Goal: Contribute content

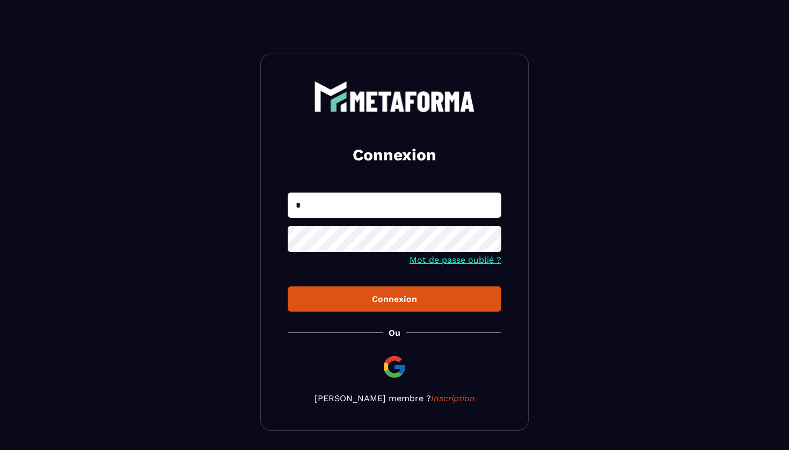
type input "**********"
click at [394, 304] on div "Connexion" at bounding box center [394, 299] width 196 height 10
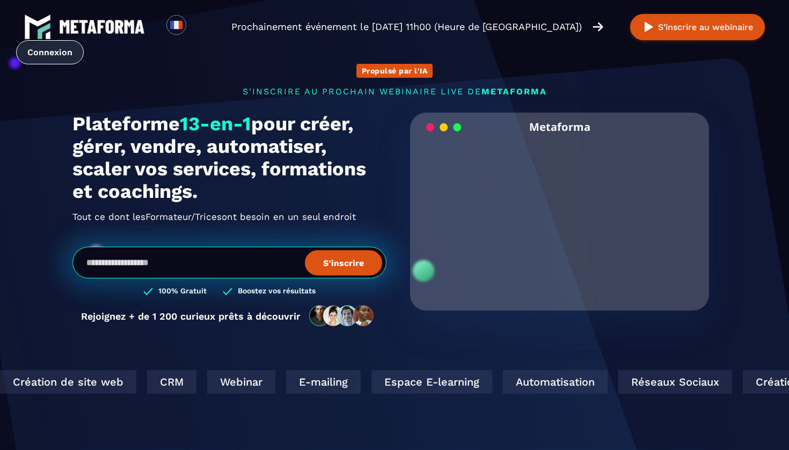
click at [56, 44] on link "Connexion" at bounding box center [50, 52] width 68 height 24
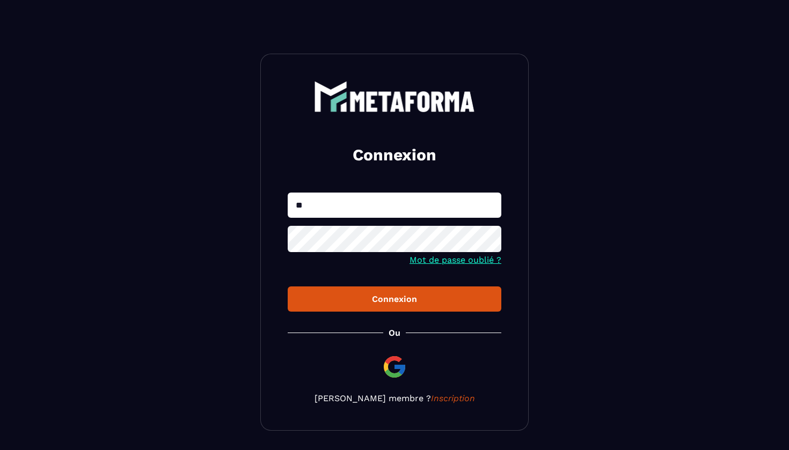
type input "**********"
click at [389, 296] on div "Connexion" at bounding box center [394, 299] width 196 height 10
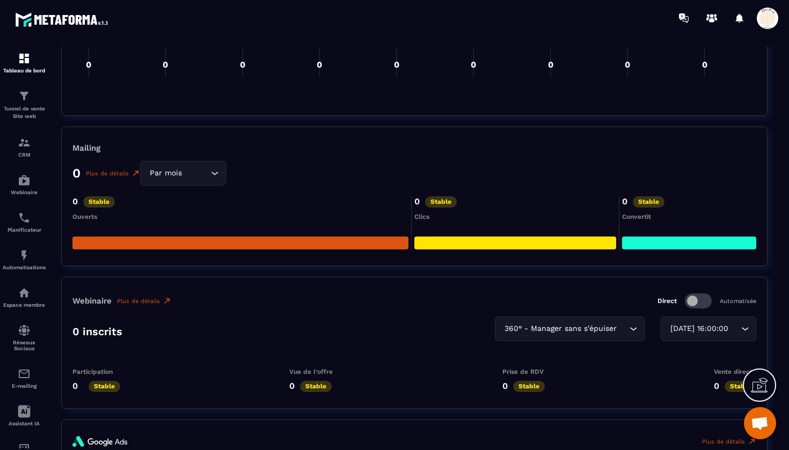
scroll to position [1824, 0]
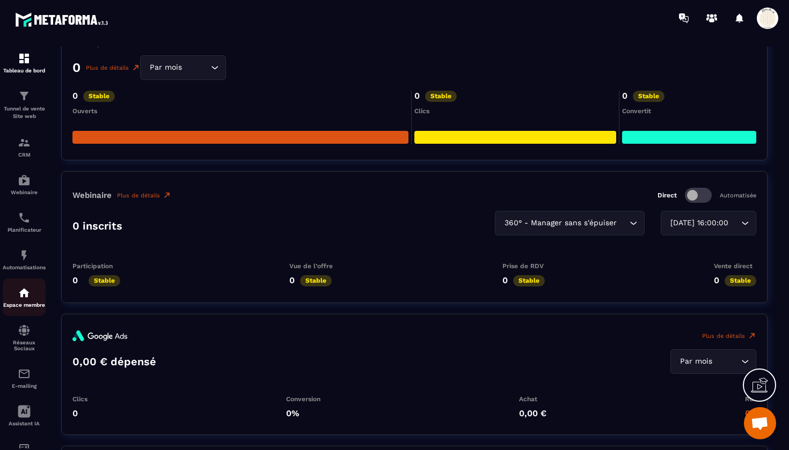
click at [19, 301] on div "Espace membre" at bounding box center [24, 297] width 43 height 21
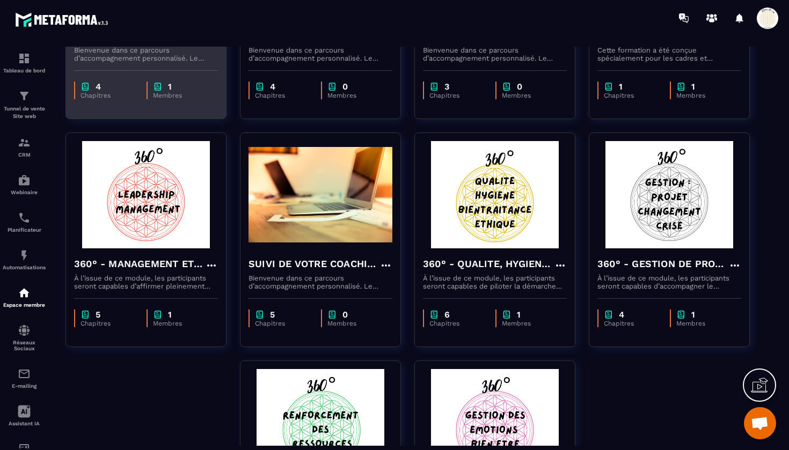
scroll to position [265, 0]
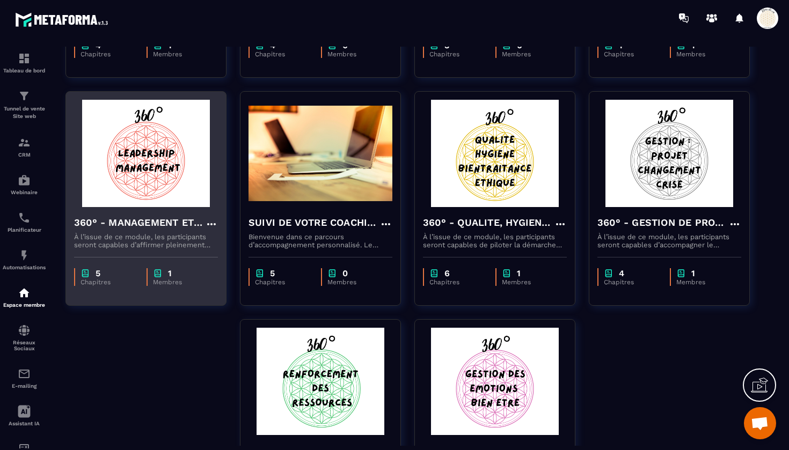
click at [129, 232] on div "360° - MANAGEMENT ET LEADERSHIP" at bounding box center [146, 224] width 144 height 18
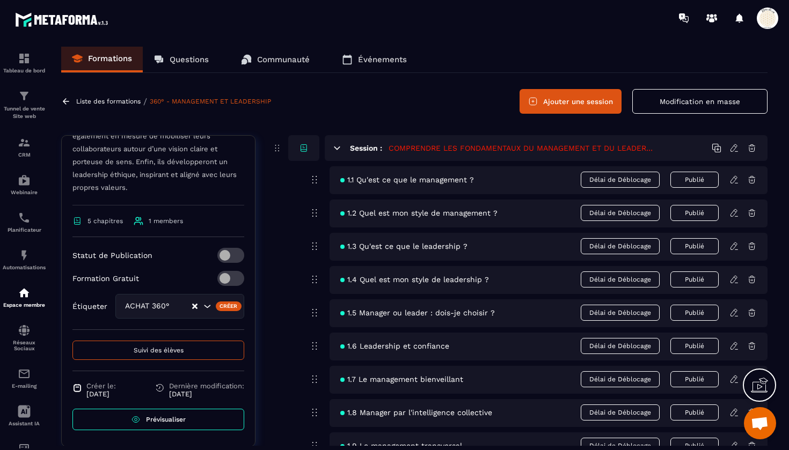
scroll to position [269, 0]
click at [159, 422] on span "Prévisualiser" at bounding box center [166, 420] width 40 height 8
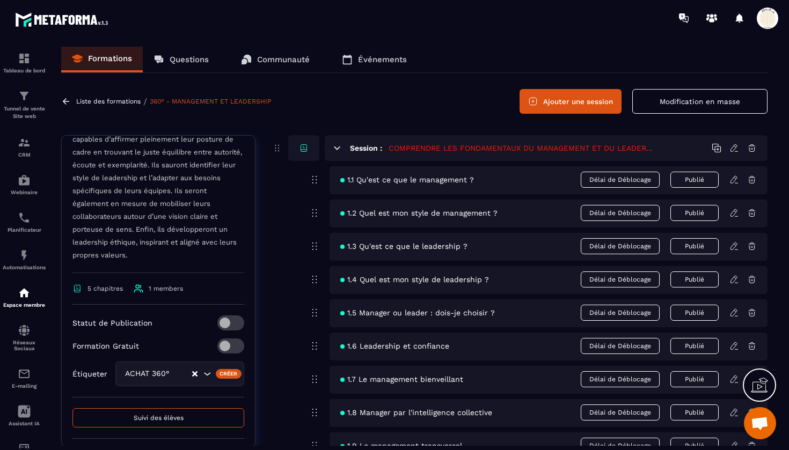
scroll to position [202, 0]
click at [668, 101] on button "Modification en masse" at bounding box center [699, 101] width 135 height 25
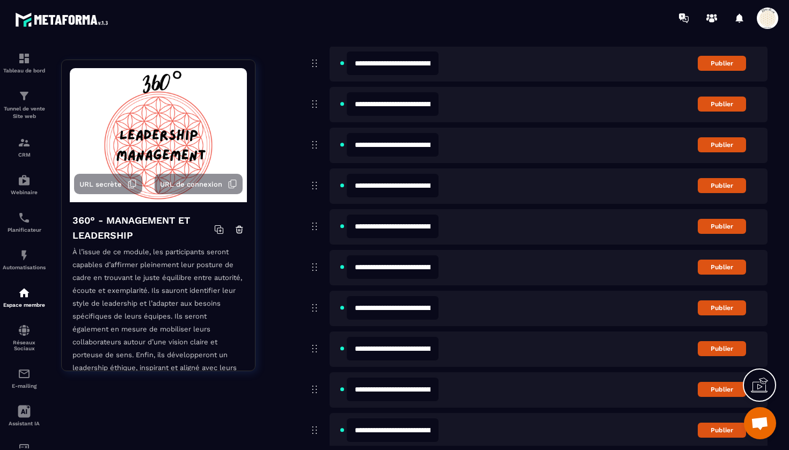
scroll to position [0, 0]
click at [233, 81] on icon at bounding box center [236, 78] width 6 height 7
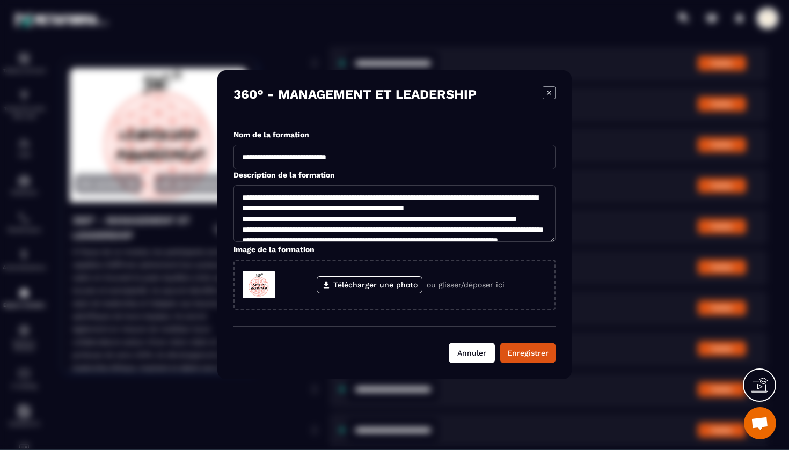
click at [472, 351] on button "Annuler" at bounding box center [472, 353] width 46 height 20
type textarea "**********"
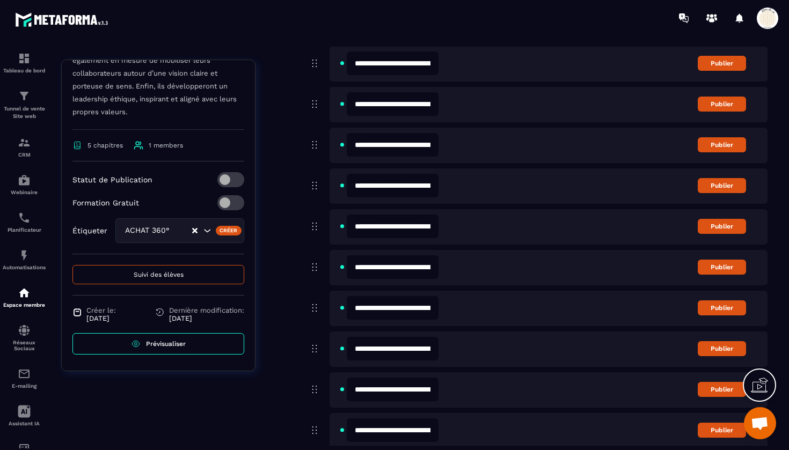
scroll to position [269, 0]
click at [162, 276] on span "Suivi des élèves" at bounding box center [159, 275] width 50 height 8
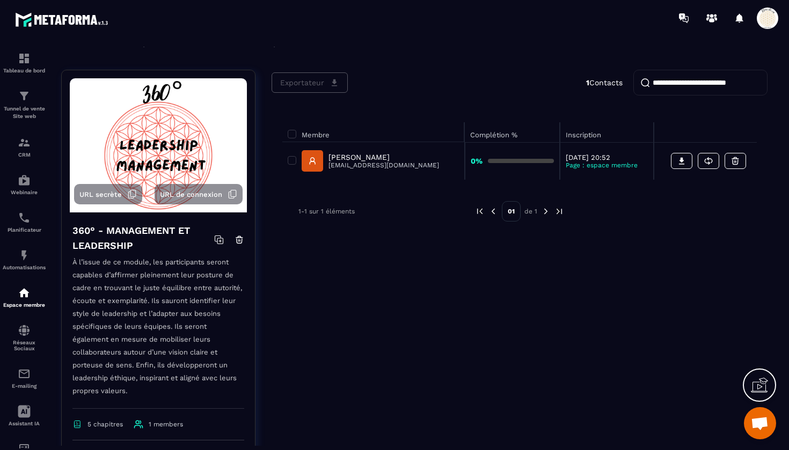
scroll to position [49, 0]
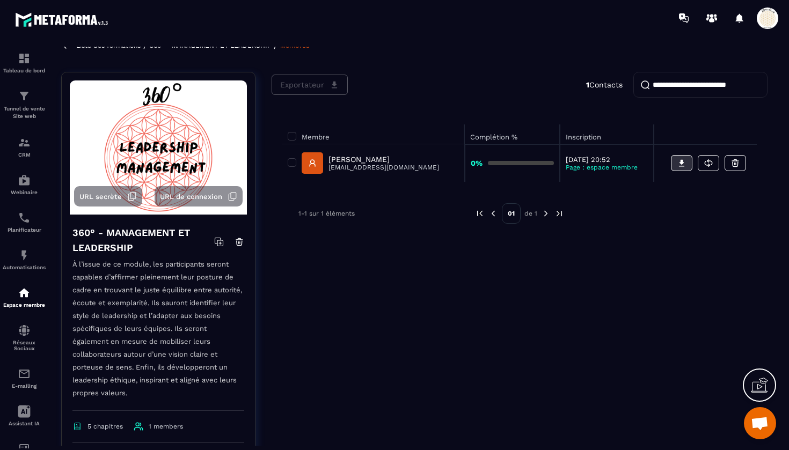
click at [679, 163] on icon at bounding box center [682, 163] width 10 height 10
click at [708, 164] on icon at bounding box center [709, 163] width 10 height 10
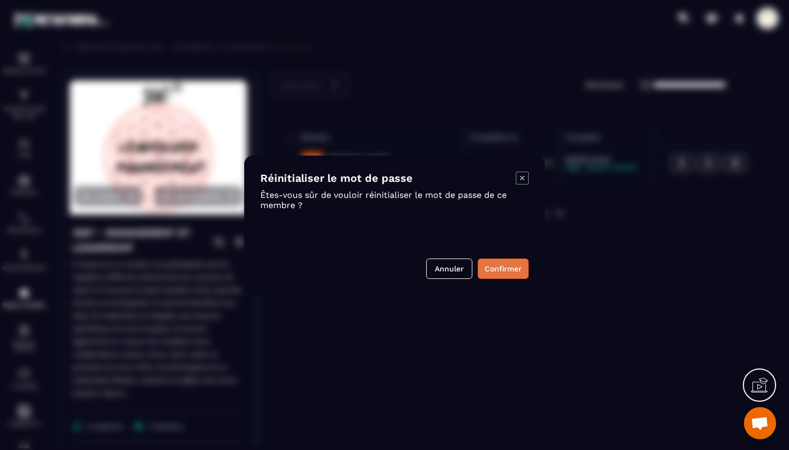
click at [503, 265] on button "Confirmer" at bounding box center [503, 269] width 51 height 20
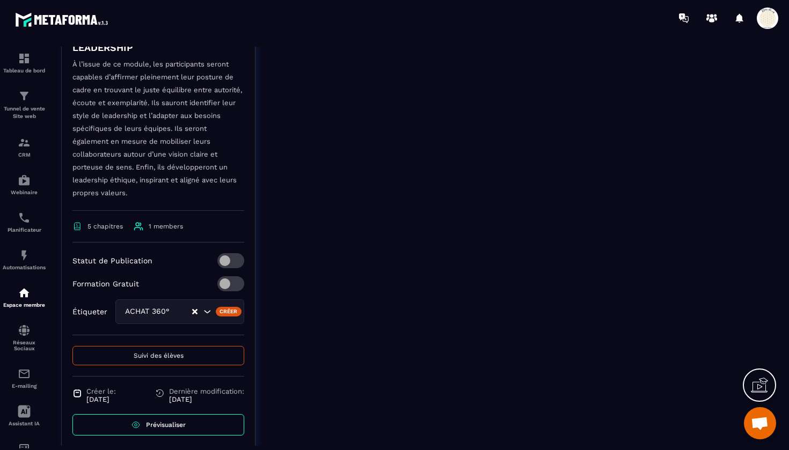
scroll to position [252, 0]
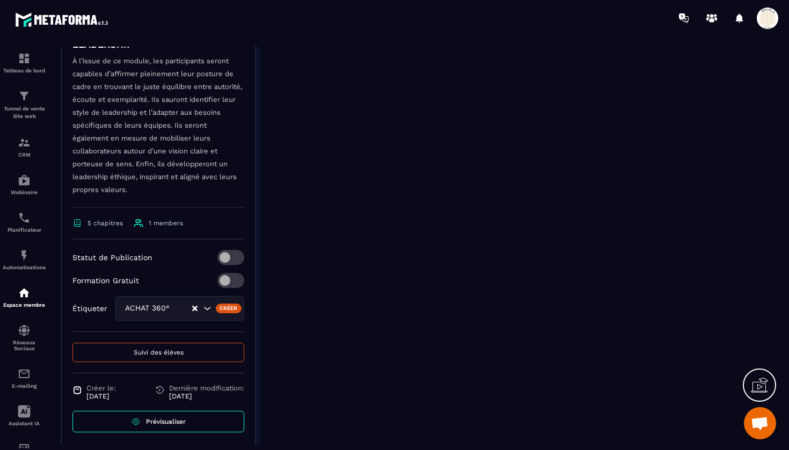
click at [166, 422] on span "Prévisualiser" at bounding box center [166, 422] width 40 height 8
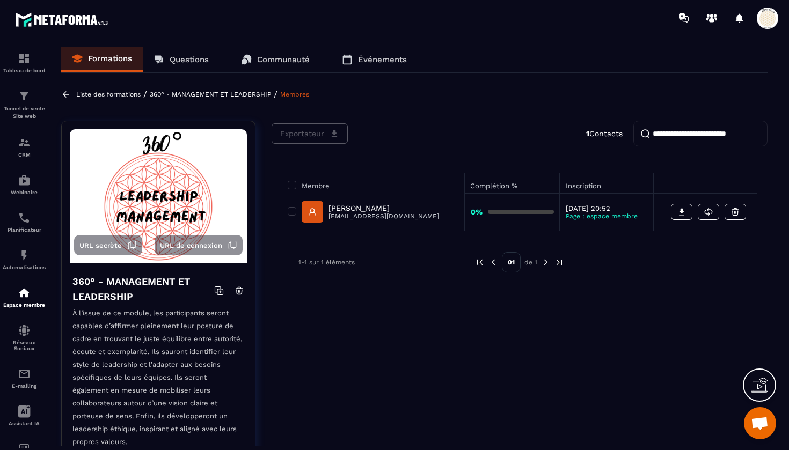
scroll to position [0, 0]
click at [221, 95] on p "360° - MANAGEMENT ET LEADERSHIP" at bounding box center [210, 95] width 121 height 8
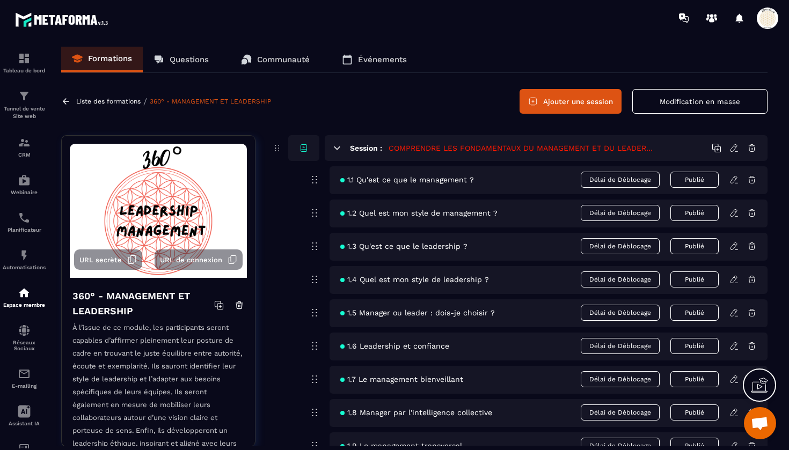
click at [182, 62] on p "Questions" at bounding box center [189, 60] width 39 height 10
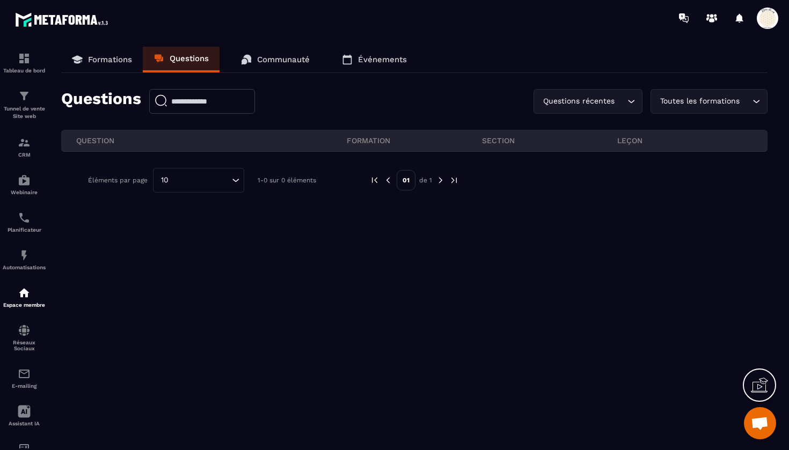
click at [276, 60] on p "Communauté" at bounding box center [283, 60] width 53 height 10
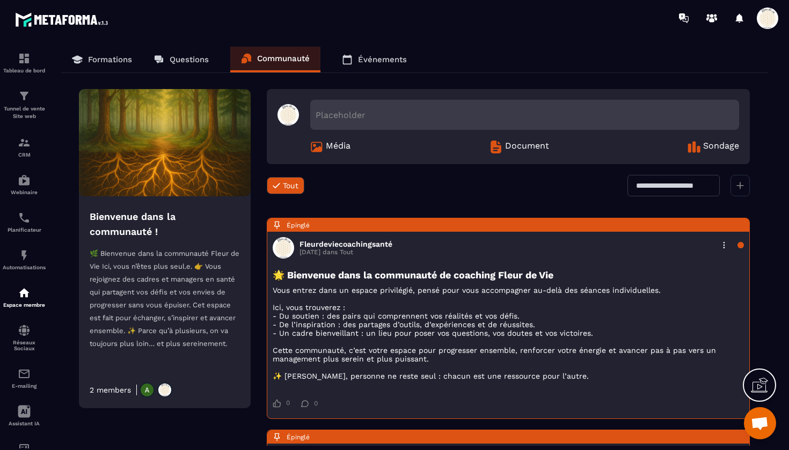
click at [381, 56] on p "Événements" at bounding box center [382, 60] width 49 height 10
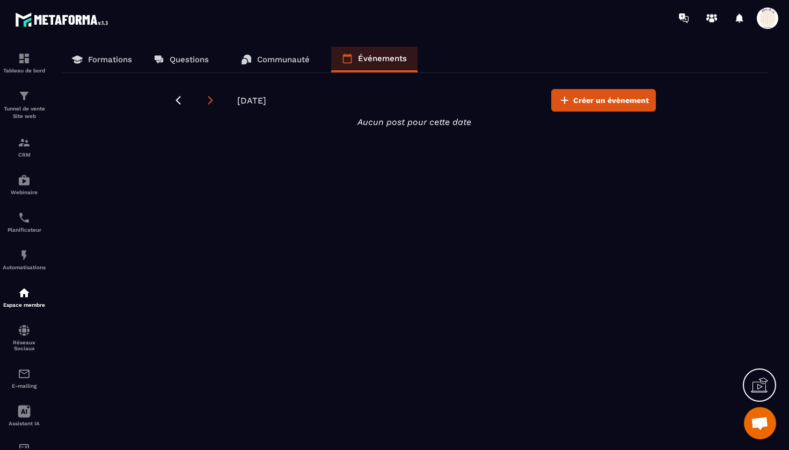
click at [211, 101] on icon at bounding box center [210, 100] width 5 height 9
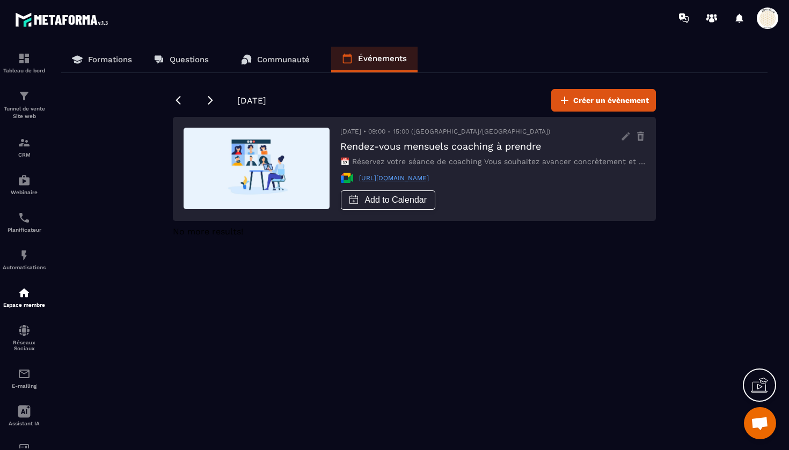
click at [282, 57] on p "Communauté" at bounding box center [283, 60] width 53 height 10
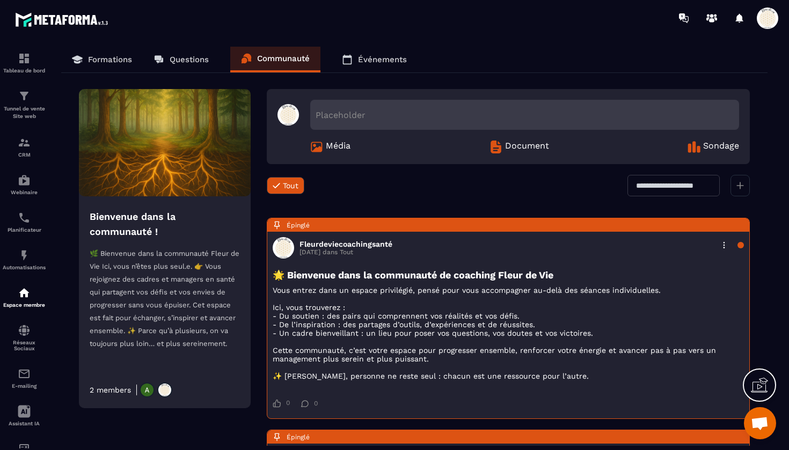
click at [367, 57] on p "Événements" at bounding box center [382, 60] width 49 height 10
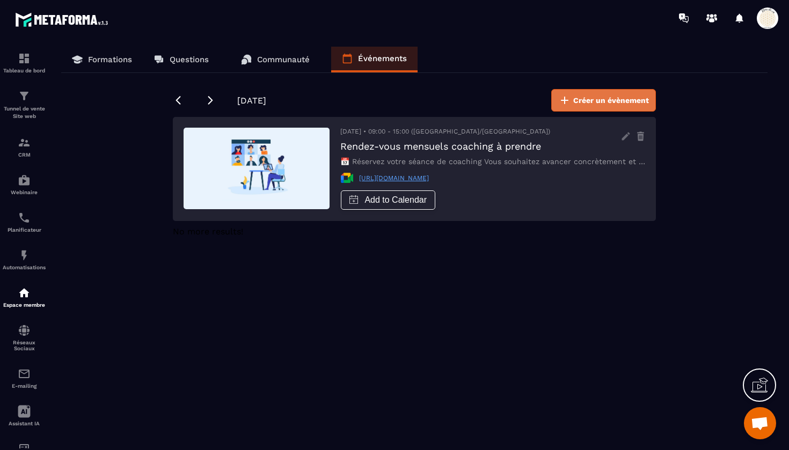
click at [605, 98] on span "Créer un évènement" at bounding box center [611, 100] width 76 height 11
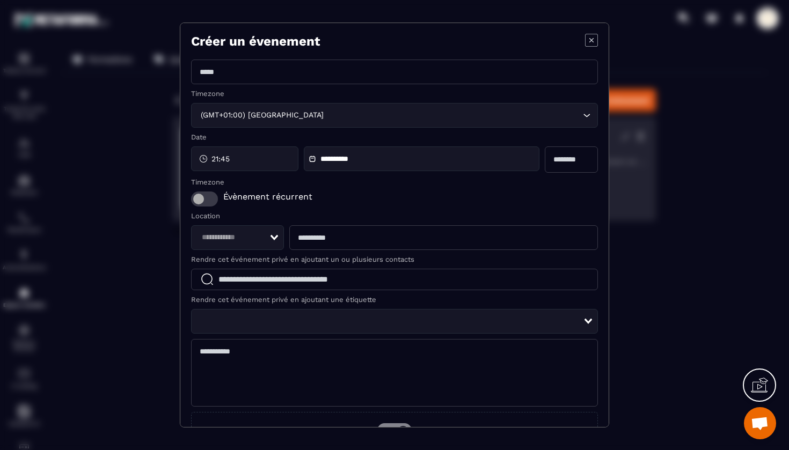
click at [590, 38] on icon "Modal window" at bounding box center [591, 40] width 13 height 13
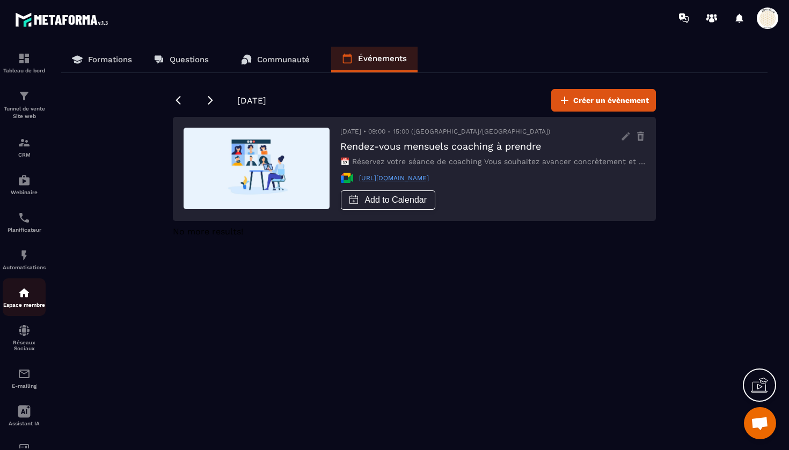
click at [26, 297] on img at bounding box center [24, 293] width 13 height 13
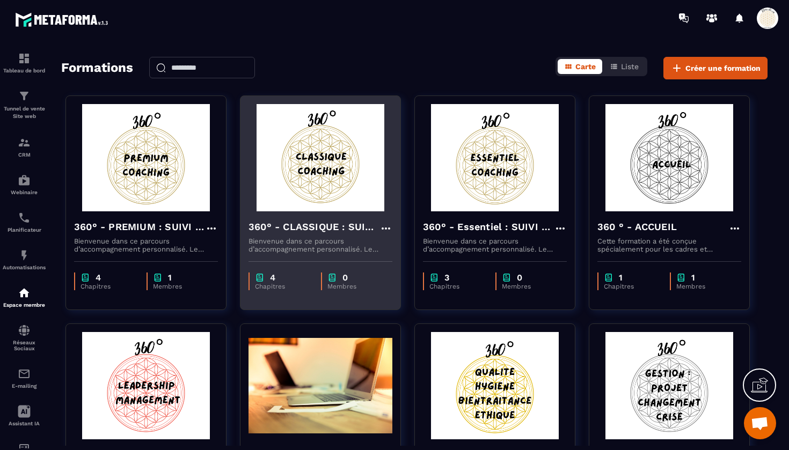
scroll to position [58, 0]
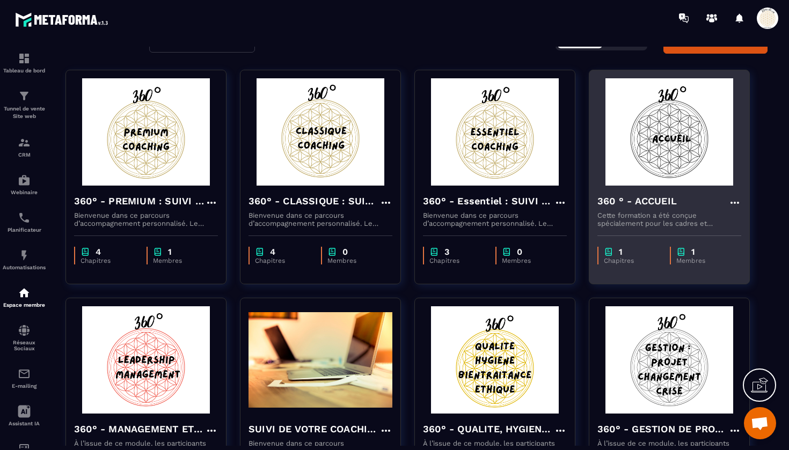
click at [639, 198] on h4 "360 ° - ACCUEIL" at bounding box center [636, 201] width 79 height 15
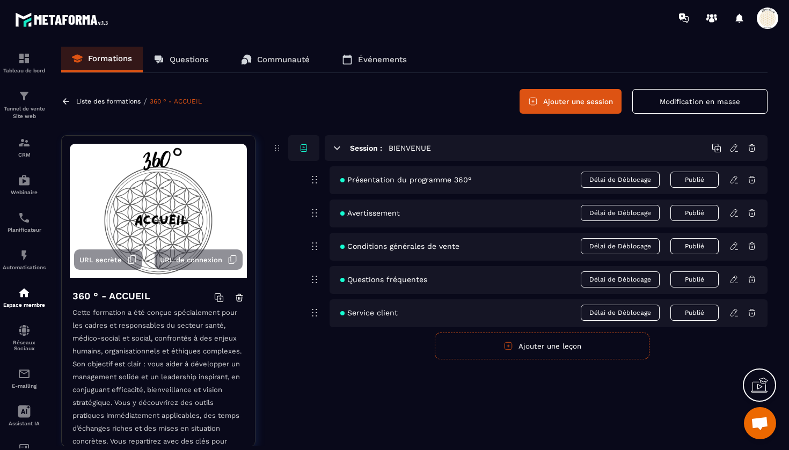
click at [382, 182] on span "Présentation du programme 360°" at bounding box center [405, 180] width 131 height 9
click at [732, 179] on icon at bounding box center [734, 180] width 10 height 10
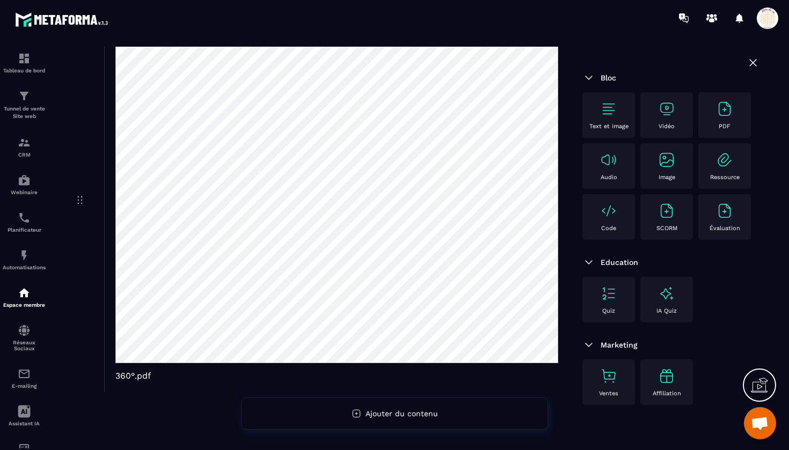
scroll to position [1875, 0]
click at [723, 214] on img at bounding box center [724, 210] width 17 height 17
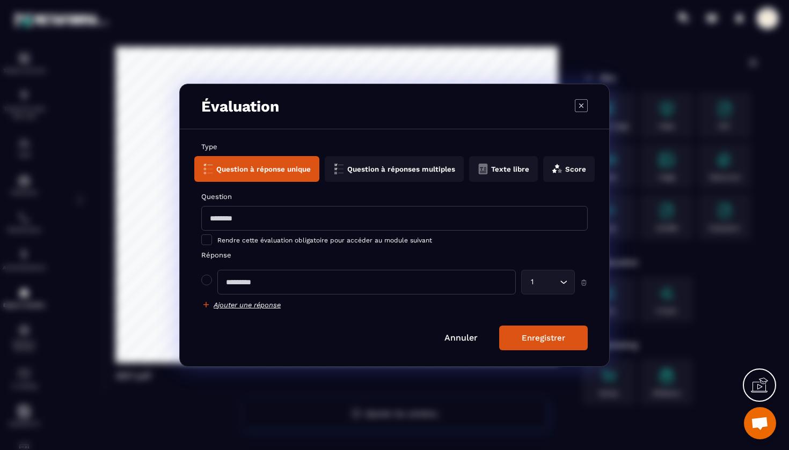
click at [543, 169] on button "Score" at bounding box center [569, 169] width 52 height 26
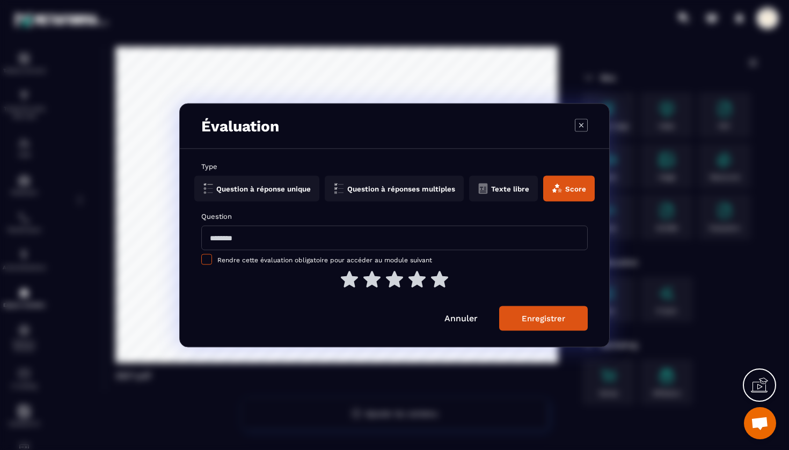
click at [207, 260] on span "Modal window" at bounding box center [206, 259] width 11 height 11
click at [243, 229] on input "Modal window" at bounding box center [394, 237] width 386 height 25
type input "**********"
click at [542, 320] on div "Enregistrer" at bounding box center [543, 318] width 43 height 10
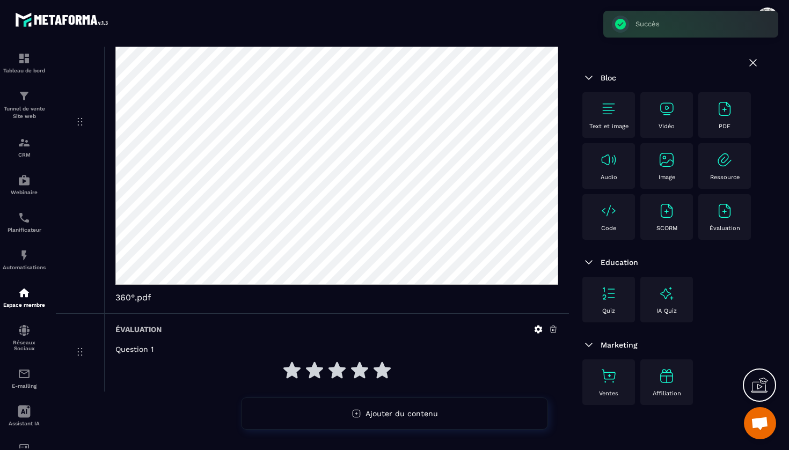
scroll to position [1953, 0]
click at [320, 370] on icon at bounding box center [314, 370] width 17 height 17
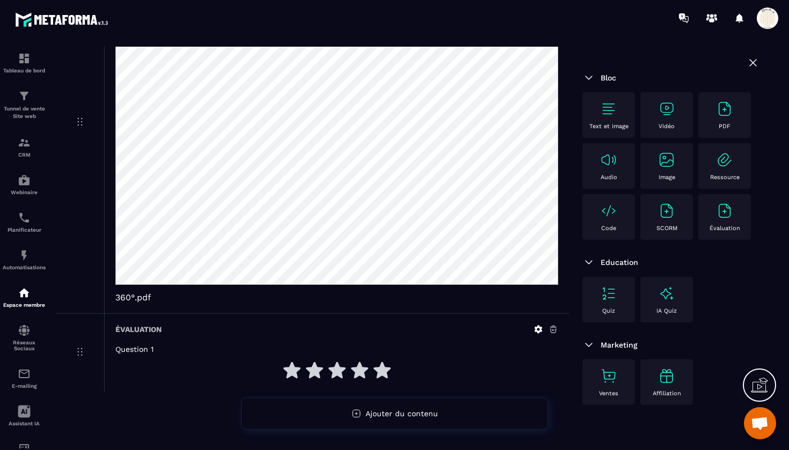
click at [537, 328] on icon at bounding box center [539, 330] width 8 height 8
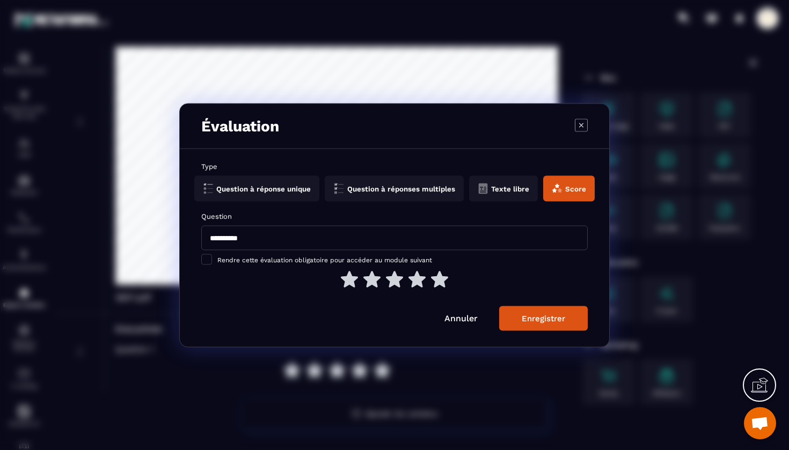
scroll to position [0, 0]
click at [276, 191] on button "Question à réponse unique" at bounding box center [256, 189] width 125 height 26
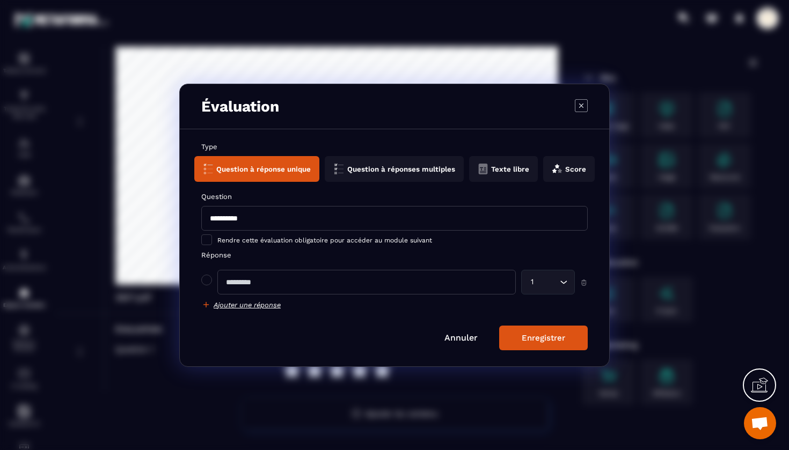
scroll to position [7796, 0]
click at [547, 169] on button "Score" at bounding box center [569, 169] width 52 height 26
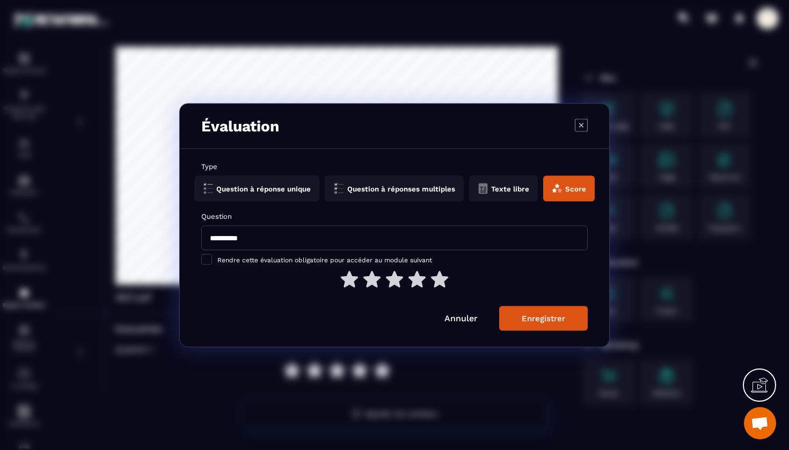
click at [352, 280] on icon "Modal window" at bounding box center [349, 279] width 17 height 17
click at [372, 280] on icon "Modal window" at bounding box center [371, 279] width 17 height 17
click at [240, 242] on input "**********" at bounding box center [394, 237] width 386 height 25
drag, startPoint x: 258, startPoint y: 238, endPoint x: 179, endPoint y: 220, distance: 81.0
click at [179, 220] on section "**********" at bounding box center [394, 225] width 789 height 450
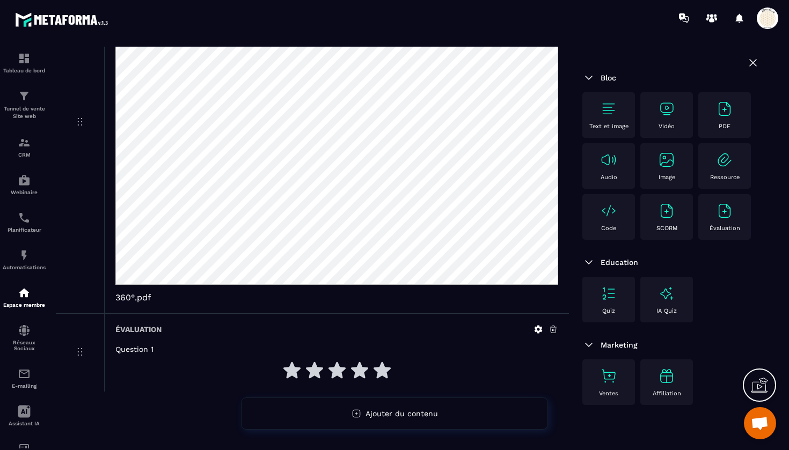
click at [538, 325] on icon at bounding box center [538, 330] width 10 height 10
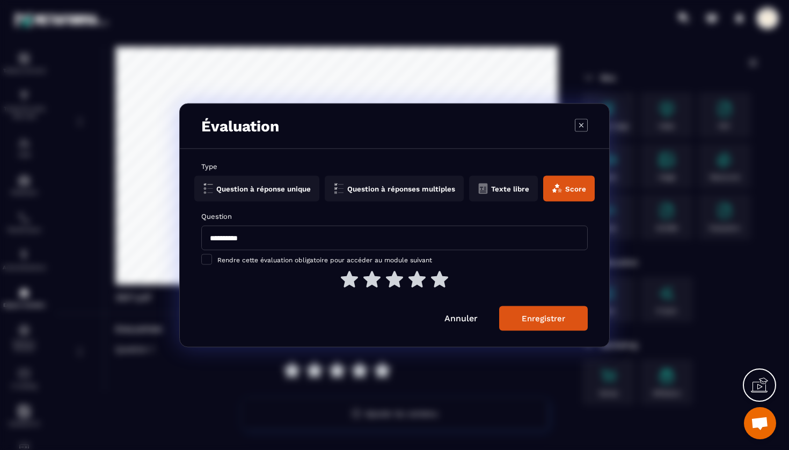
drag, startPoint x: 258, startPoint y: 238, endPoint x: 198, endPoint y: 230, distance: 60.6
click at [198, 230] on div "**********" at bounding box center [394, 248] width 429 height 198
paste input "**********"
type input "**********"
click at [553, 325] on button "Enregistrer" at bounding box center [543, 318] width 89 height 25
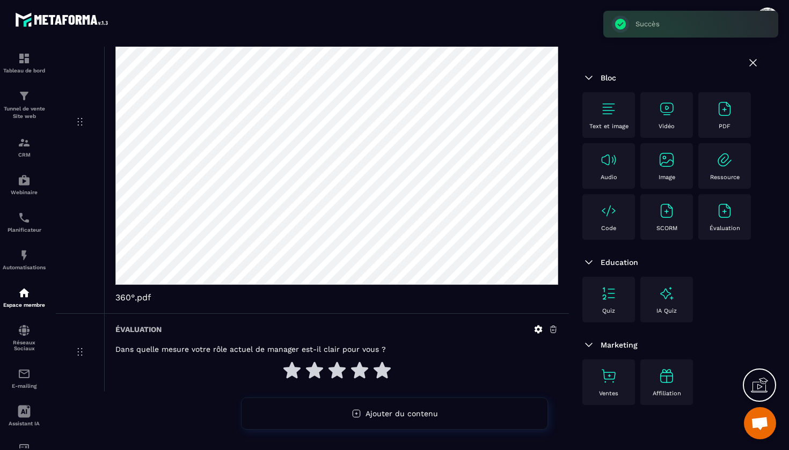
click at [294, 369] on icon at bounding box center [291, 370] width 17 height 17
click at [542, 330] on icon at bounding box center [538, 330] width 10 height 10
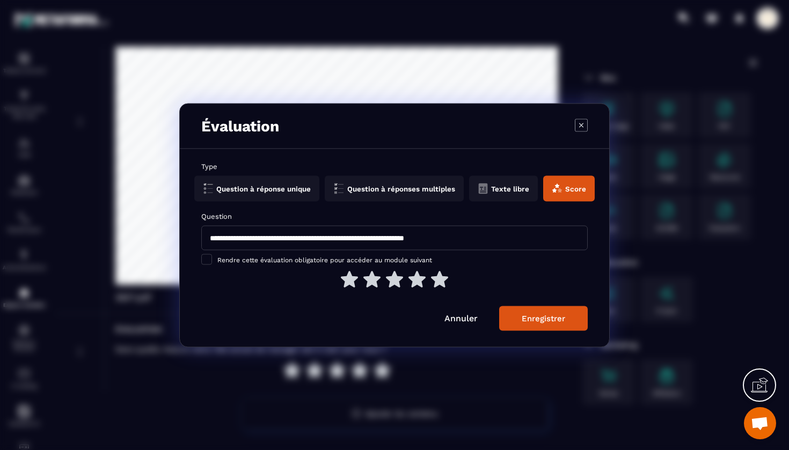
scroll to position [0, 0]
click at [584, 126] on icon "Modal window" at bounding box center [581, 125] width 13 height 13
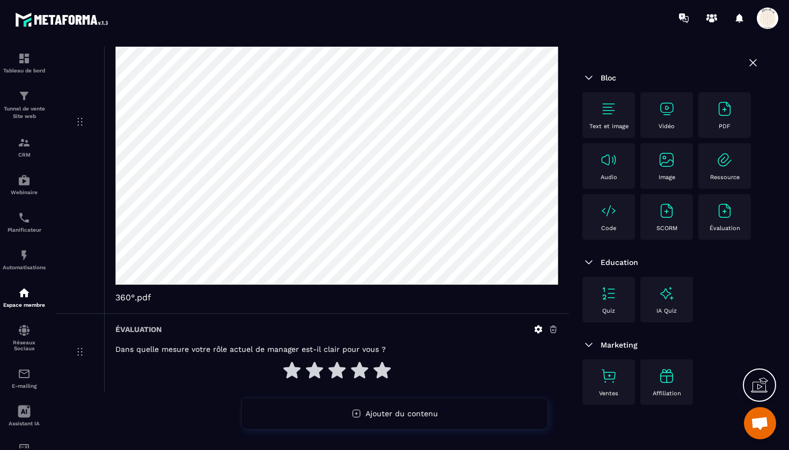
click at [673, 215] on img at bounding box center [666, 210] width 17 height 17
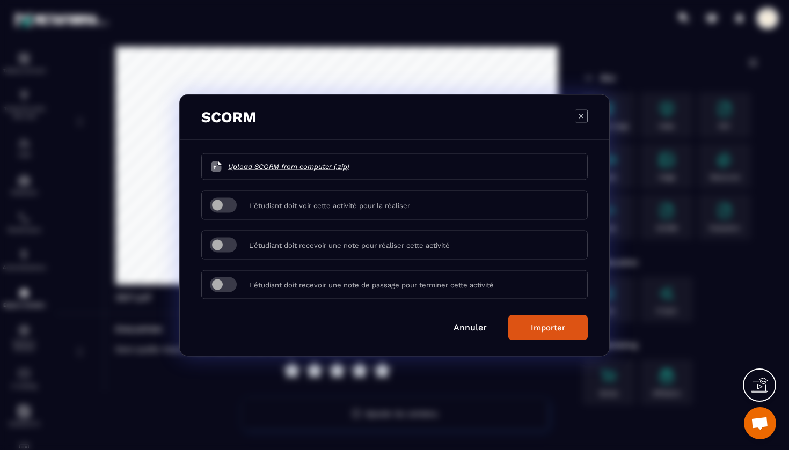
click at [583, 117] on icon "Modal window" at bounding box center [581, 115] width 4 height 4
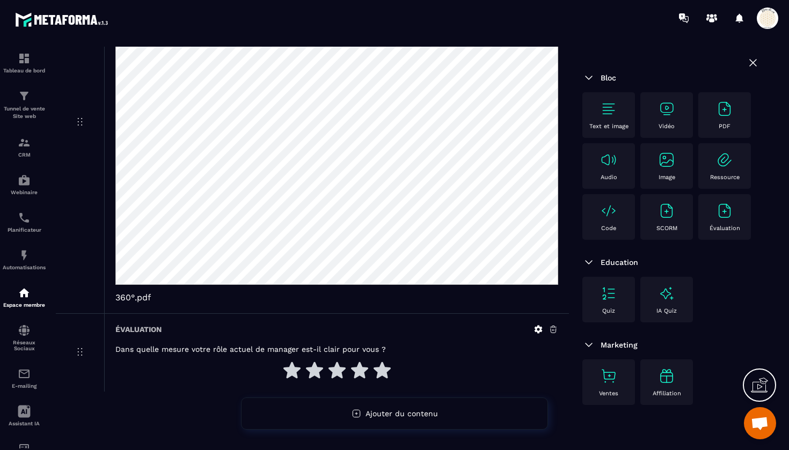
click at [718, 212] on img at bounding box center [724, 210] width 17 height 17
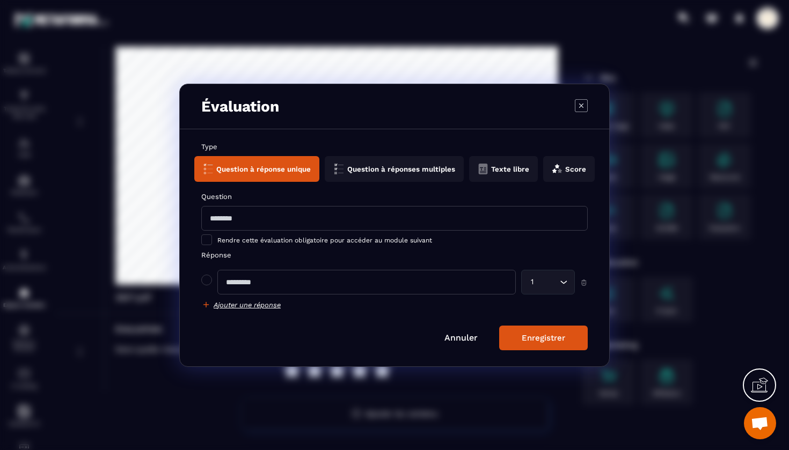
click at [581, 101] on icon "Modal window" at bounding box center [581, 105] width 13 height 13
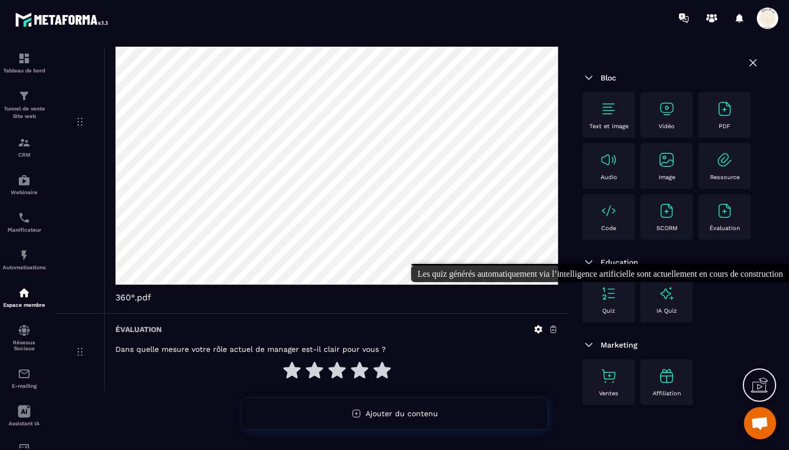
click at [662, 302] on img at bounding box center [666, 293] width 17 height 17
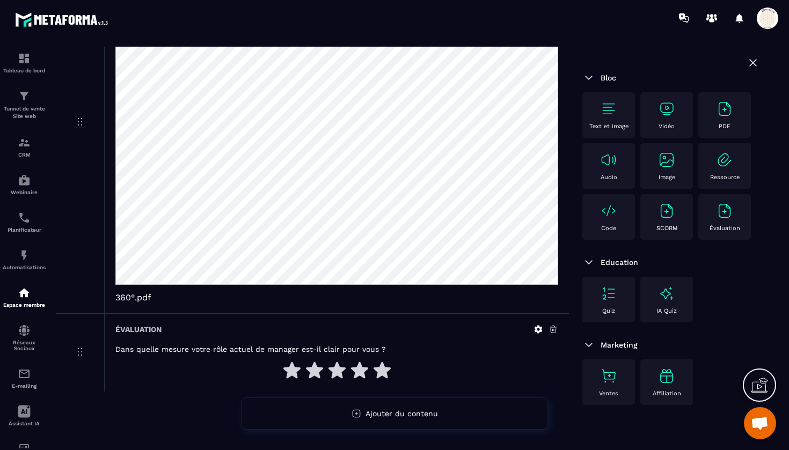
click at [554, 329] on icon at bounding box center [554, 330] width 10 height 10
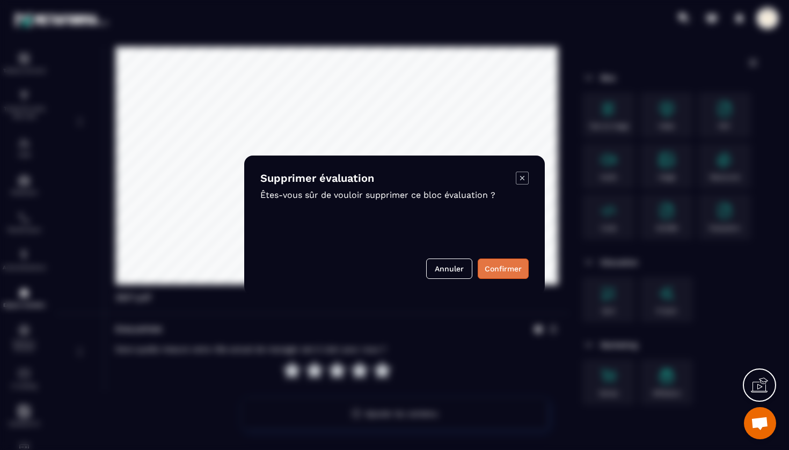
click at [503, 272] on button "Confirmer" at bounding box center [503, 269] width 51 height 20
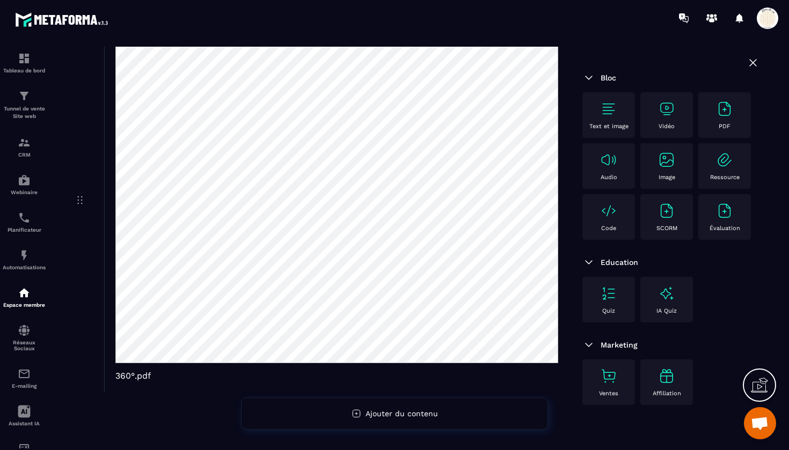
click at [762, 413] on span "Ouvrir le chat" at bounding box center [760, 423] width 32 height 32
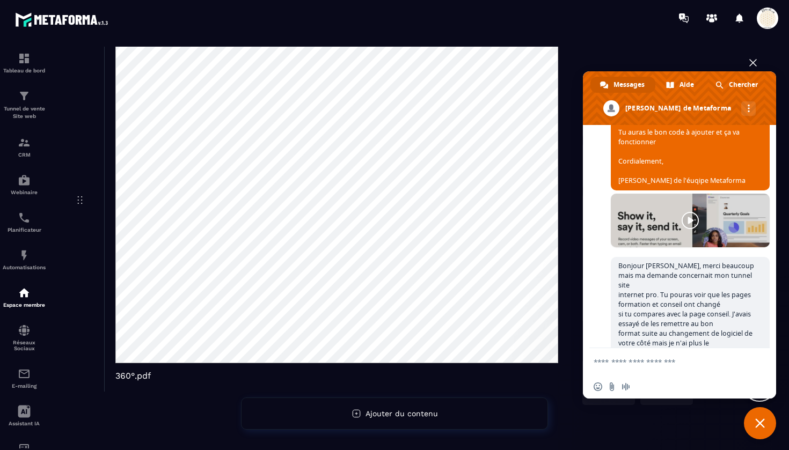
scroll to position [9077, 0]
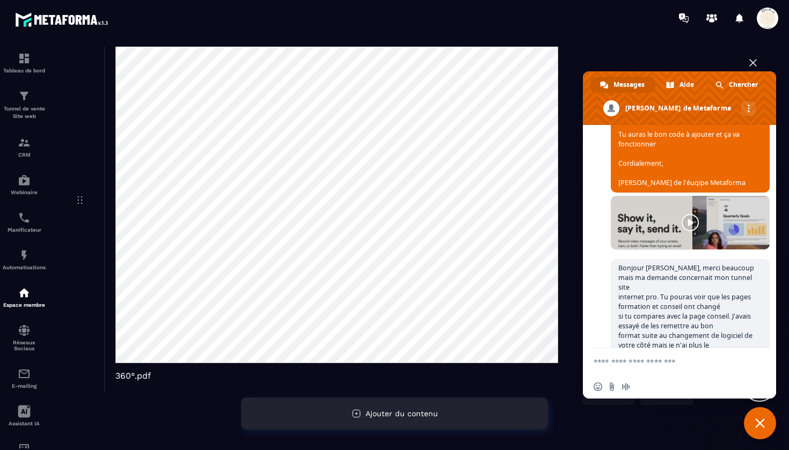
click at [377, 414] on span "Ajouter du contenu" at bounding box center [401, 414] width 72 height 9
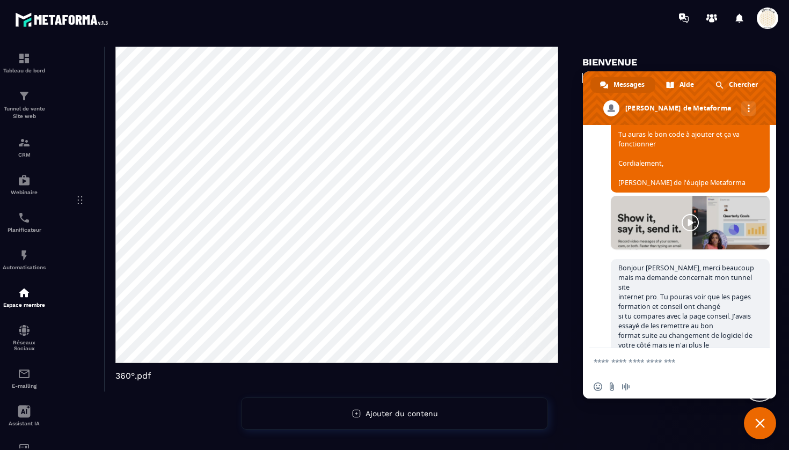
click at [760, 424] on span "Fermer le chat" at bounding box center [760, 424] width 10 height 10
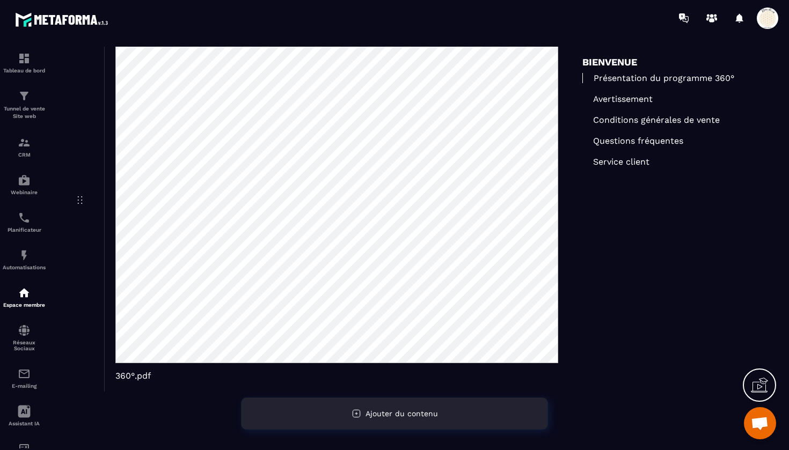
click at [396, 419] on div "Ajouter du contenu" at bounding box center [394, 414] width 307 height 32
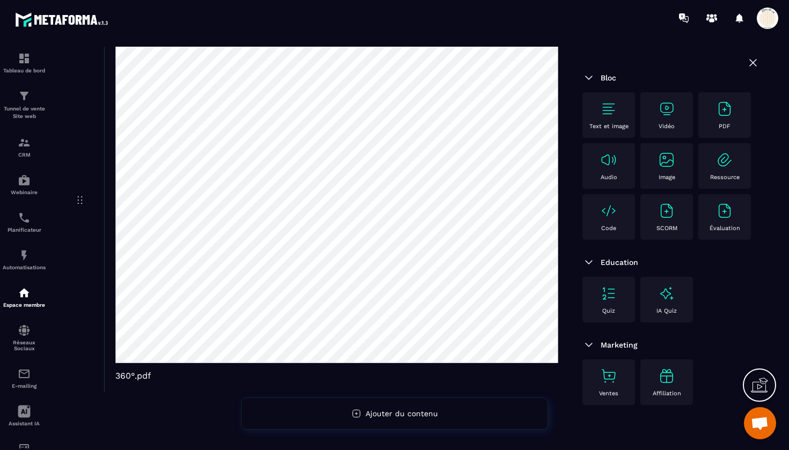
click at [617, 212] on div "Code" at bounding box center [609, 217] width 42 height 30
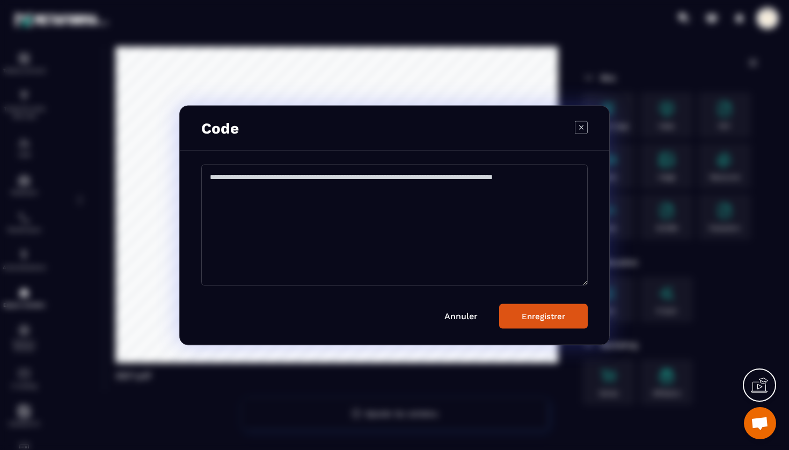
click at [343, 187] on textarea "Modal window" at bounding box center [394, 224] width 386 height 121
paste textarea "**********"
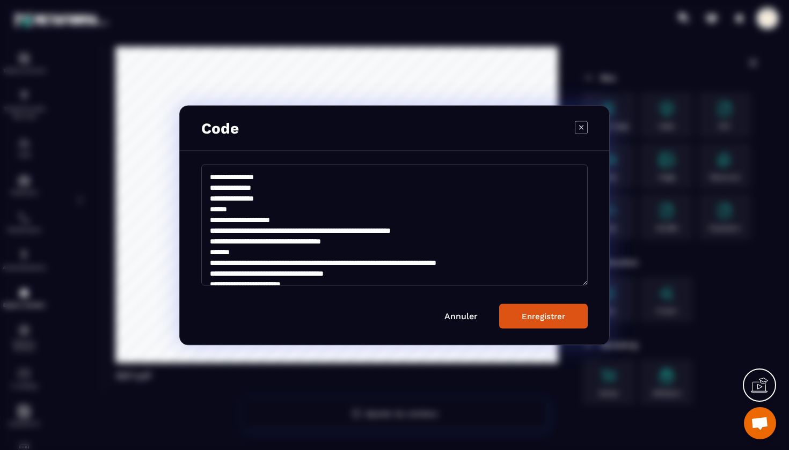
scroll to position [526, 0]
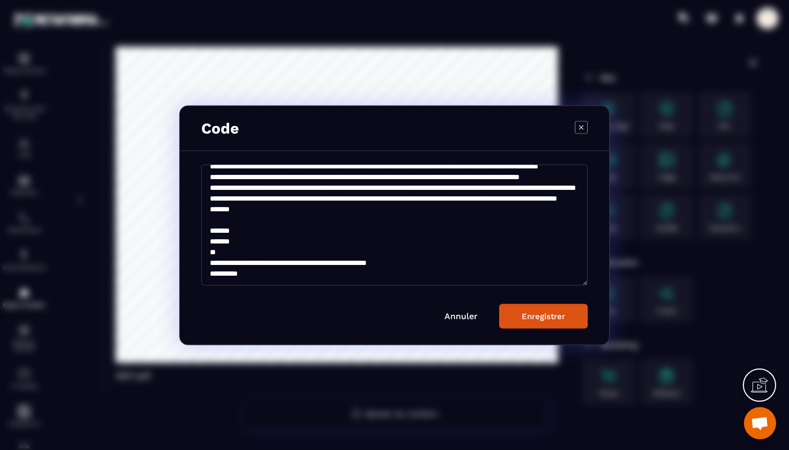
type textarea "**********"
click at [538, 316] on div "Enregistrer" at bounding box center [543, 316] width 43 height 10
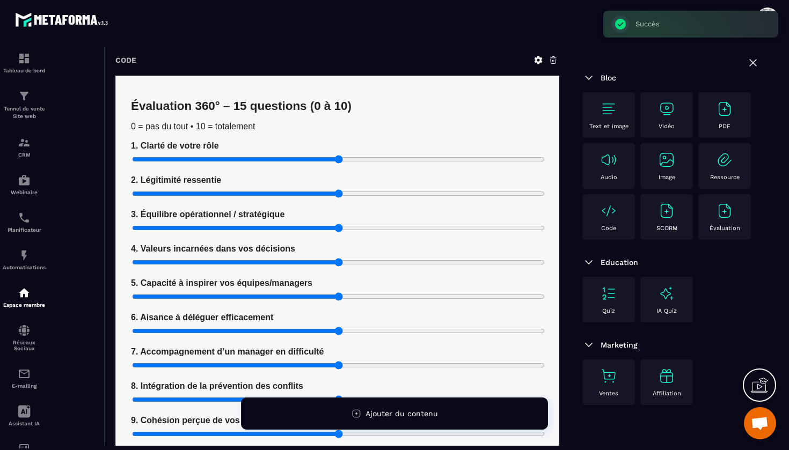
scroll to position [2195, 0]
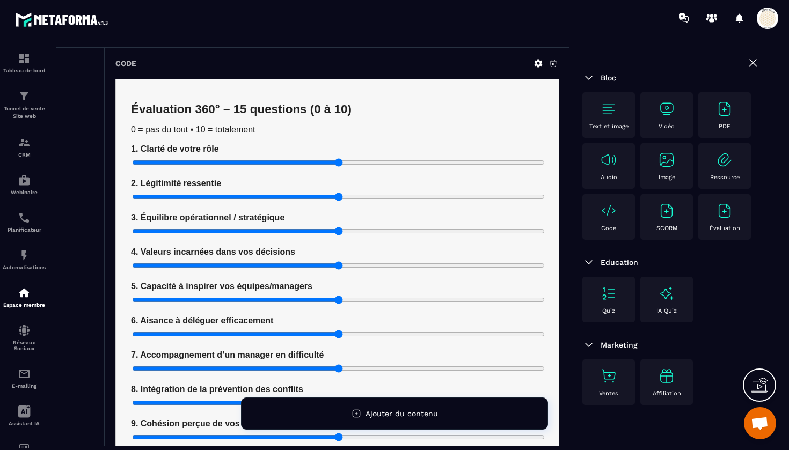
drag, startPoint x: 137, startPoint y: 160, endPoint x: 283, endPoint y: 168, distance: 146.7
type input "*"
click at [283, 168] on div "1. Clarté de votre rôle" at bounding box center [336, 156] width 413 height 25
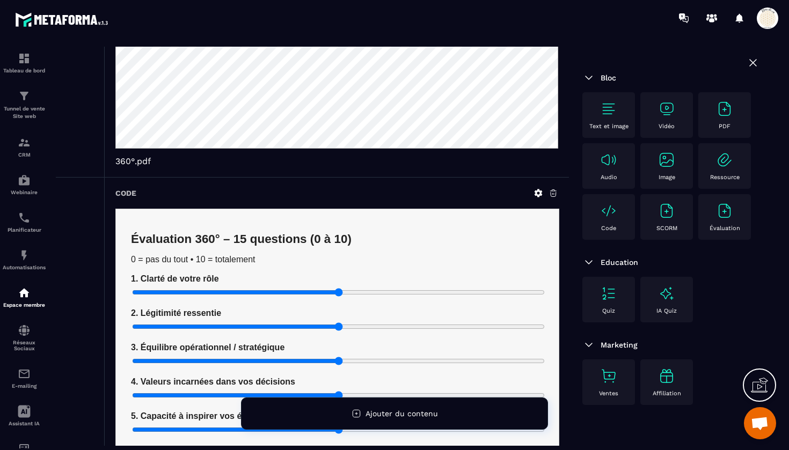
scroll to position [2063, 0]
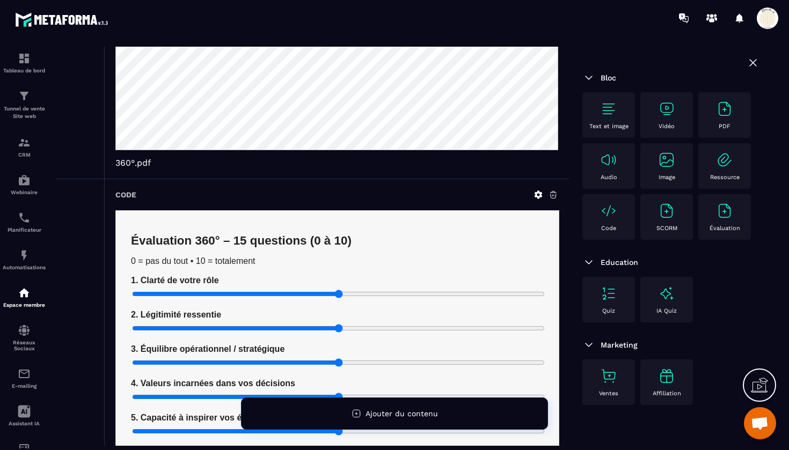
click at [551, 200] on icon at bounding box center [554, 195] width 10 height 10
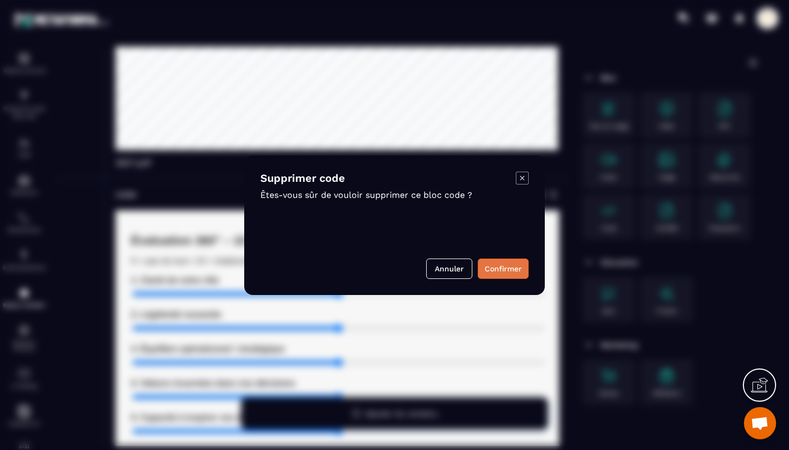
click at [500, 270] on button "Confirmer" at bounding box center [503, 269] width 51 height 20
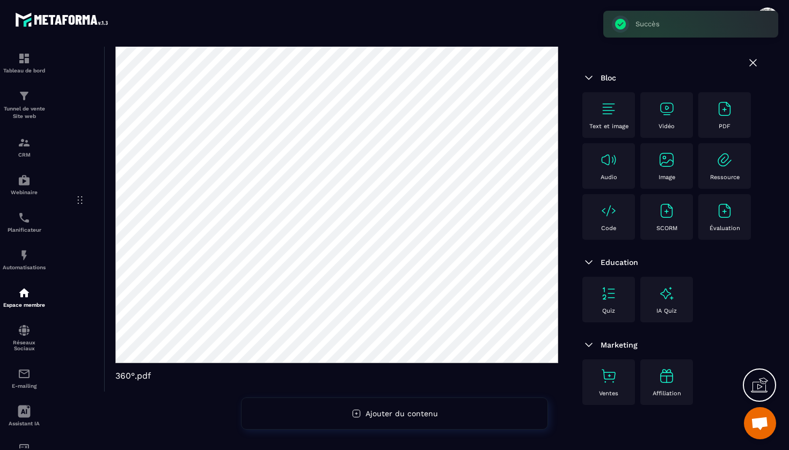
scroll to position [1875, 0]
click at [608, 220] on div "Code" at bounding box center [609, 217] width 42 height 30
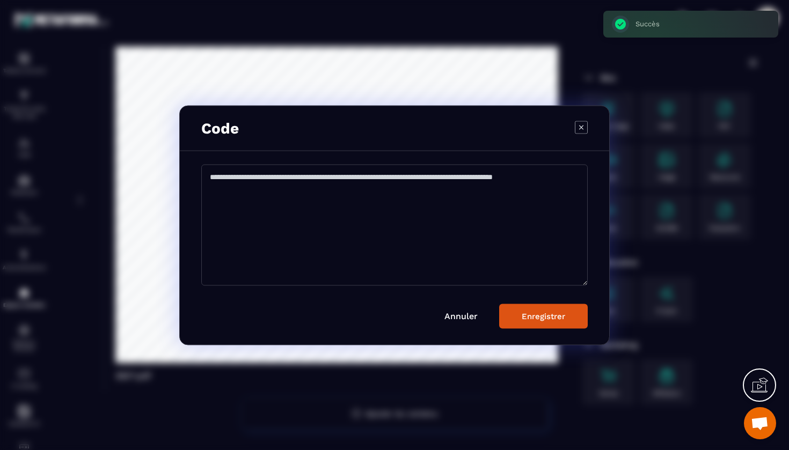
click at [209, 178] on textarea "Modal window" at bounding box center [394, 224] width 386 height 121
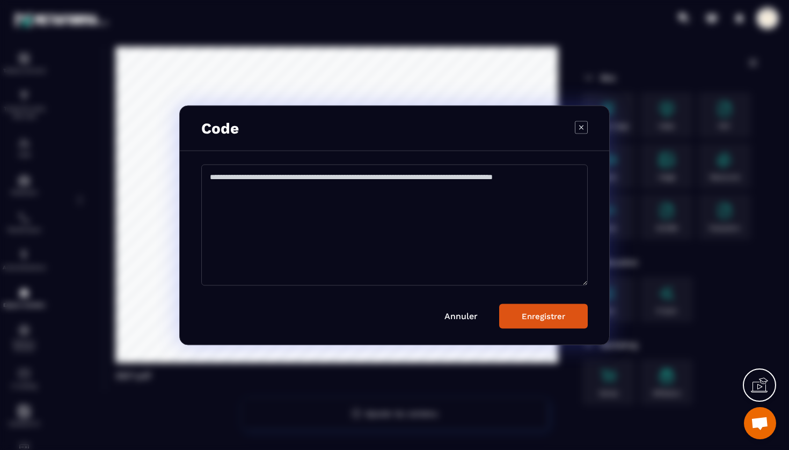
paste textarea "**********"
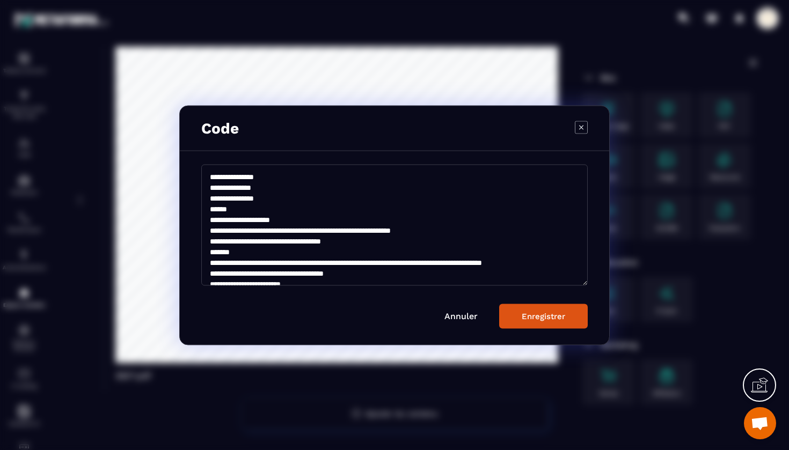
scroll to position [730, 0]
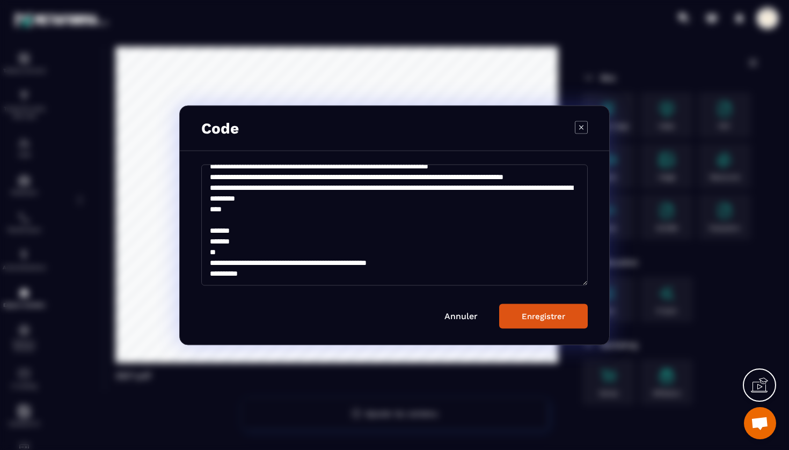
type textarea "**********"
click at [547, 321] on button "Enregistrer" at bounding box center [543, 316] width 89 height 25
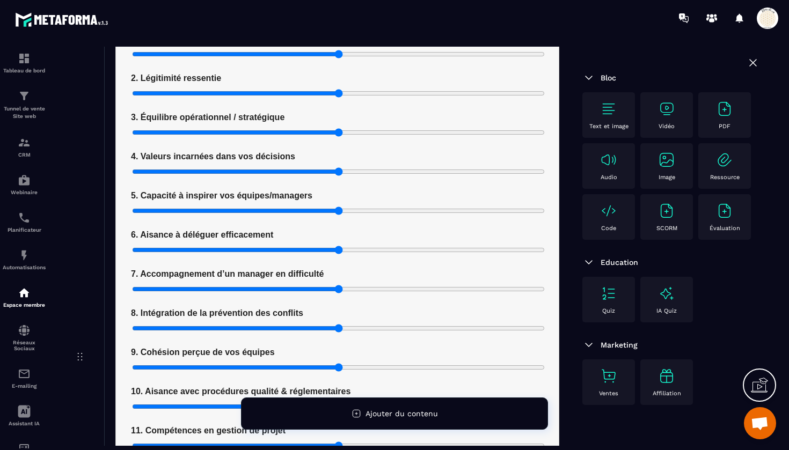
scroll to position [2409, 0]
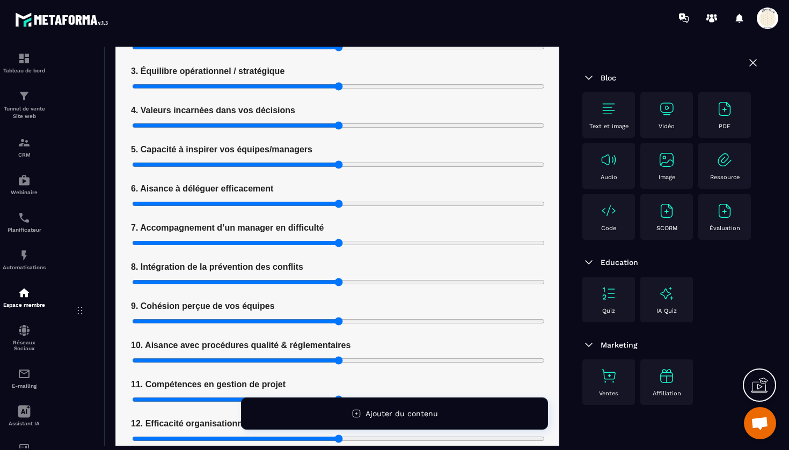
type input "*"
click at [372, 125] on input "range" at bounding box center [337, 125] width 413 height 9
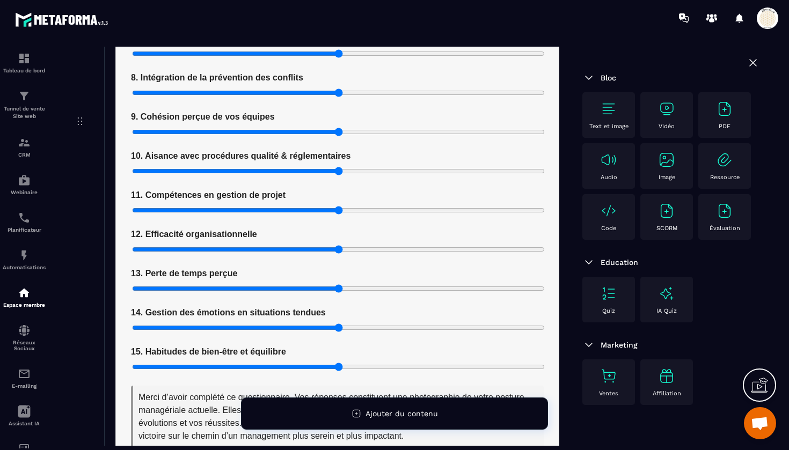
scroll to position [2606, 0]
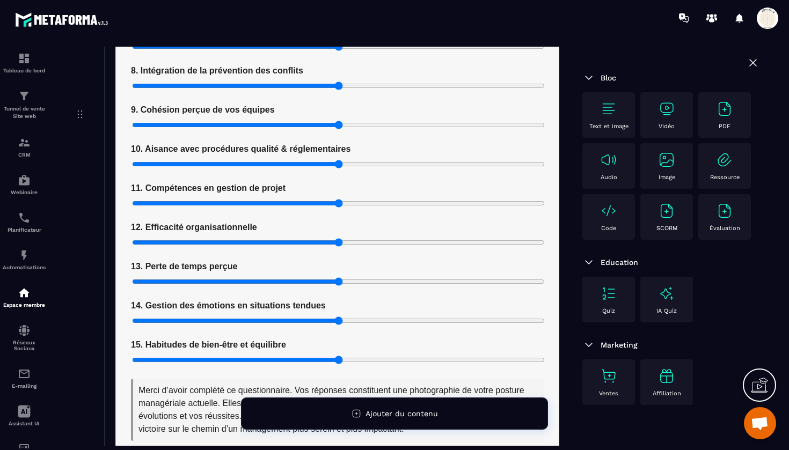
type input "*"
click at [377, 129] on input "range" at bounding box center [337, 125] width 413 height 9
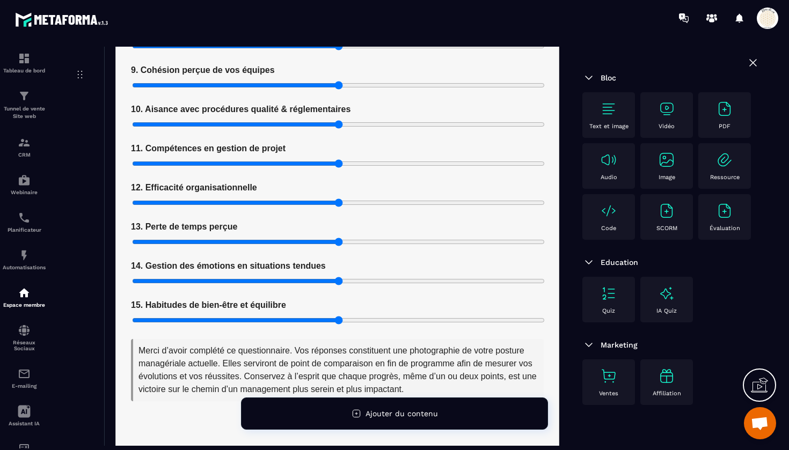
scroll to position [2646, 0]
type input "*"
click at [377, 127] on input "range" at bounding box center [337, 124] width 413 height 9
type input "*"
click at [348, 167] on input "range" at bounding box center [337, 163] width 413 height 9
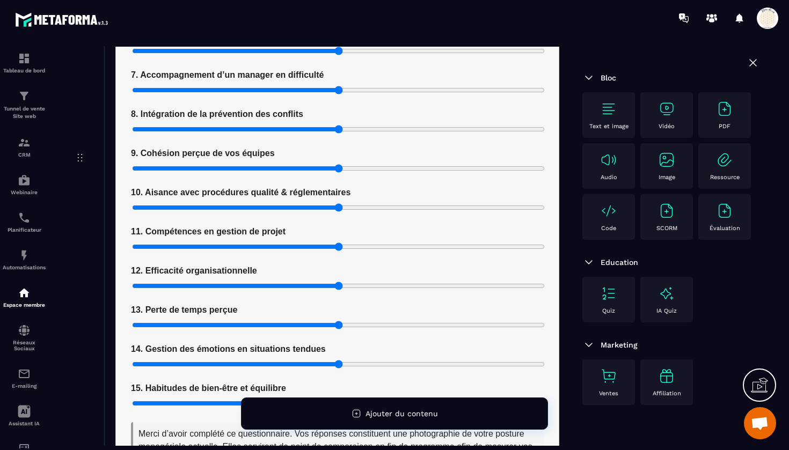
scroll to position [2565, 0]
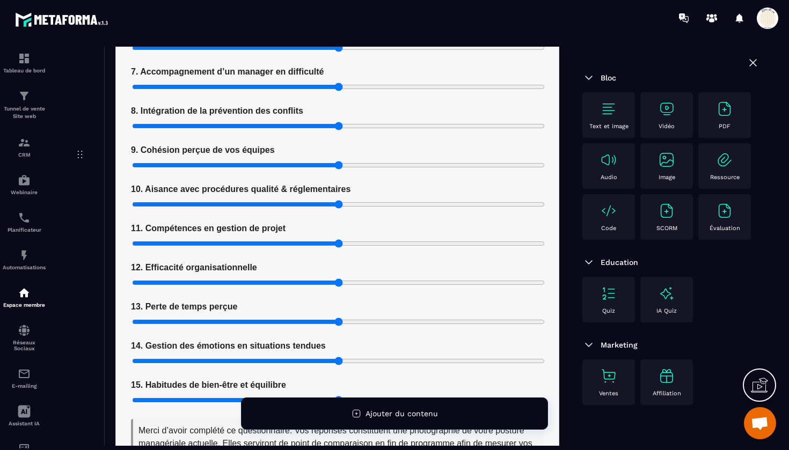
type input "*"
click at [384, 287] on input "range" at bounding box center [337, 283] width 413 height 9
type input "*"
click at [388, 326] on input "range" at bounding box center [337, 322] width 413 height 9
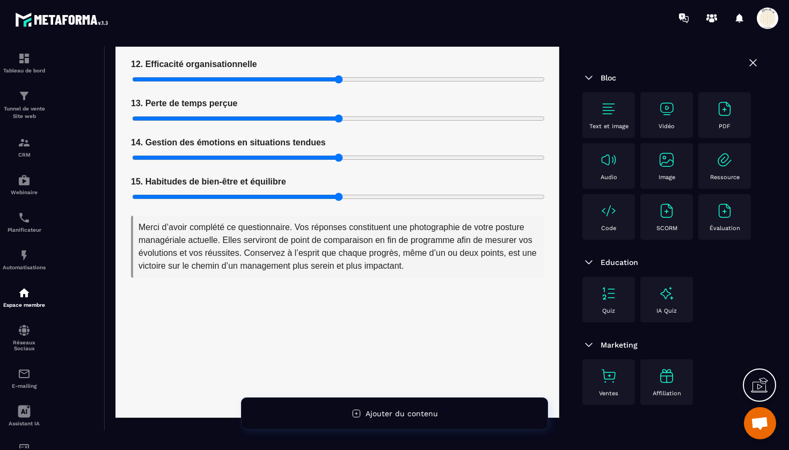
scroll to position [2762, 0]
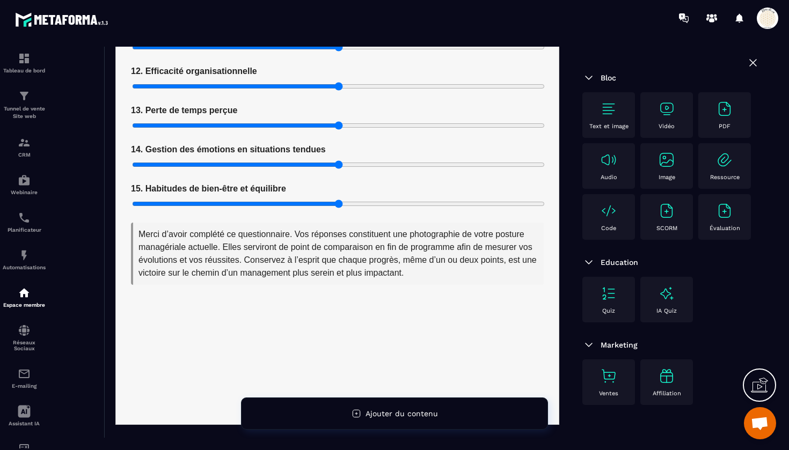
type input "*"
click at [414, 169] on input "range" at bounding box center [337, 164] width 413 height 9
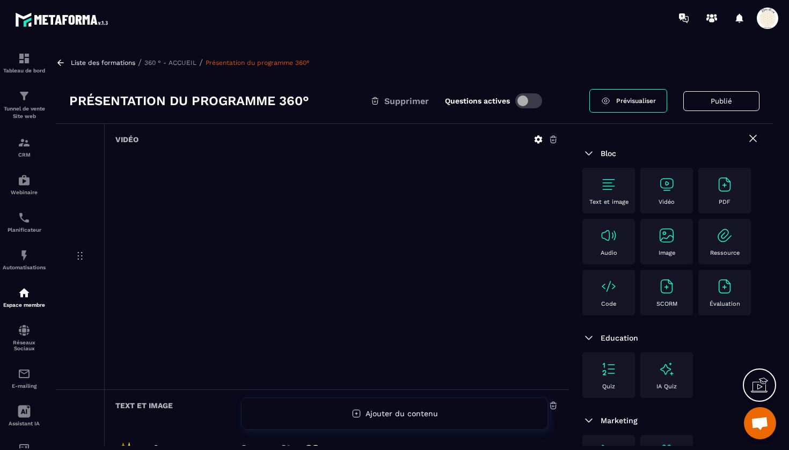
scroll to position [0, 0]
click at [192, 61] on p "360 ° - ACCUEIL" at bounding box center [170, 63] width 52 height 8
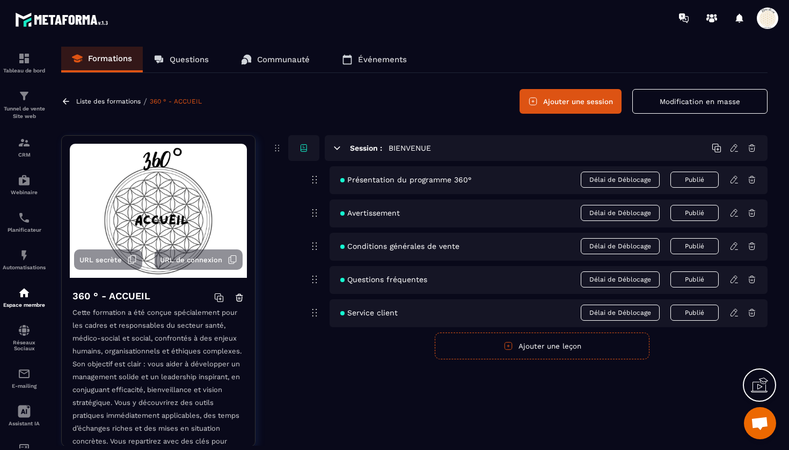
click at [415, 181] on span "Présentation du programme 360°" at bounding box center [405, 180] width 131 height 9
click at [734, 180] on icon at bounding box center [734, 180] width 10 height 10
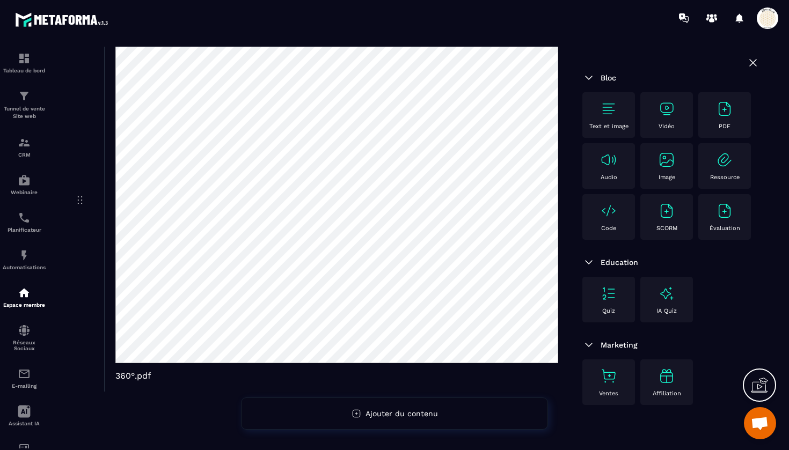
scroll to position [2833, 0]
click at [168, 383] on div "PDF 360°.pdf" at bounding box center [336, 201] width 465 height 382
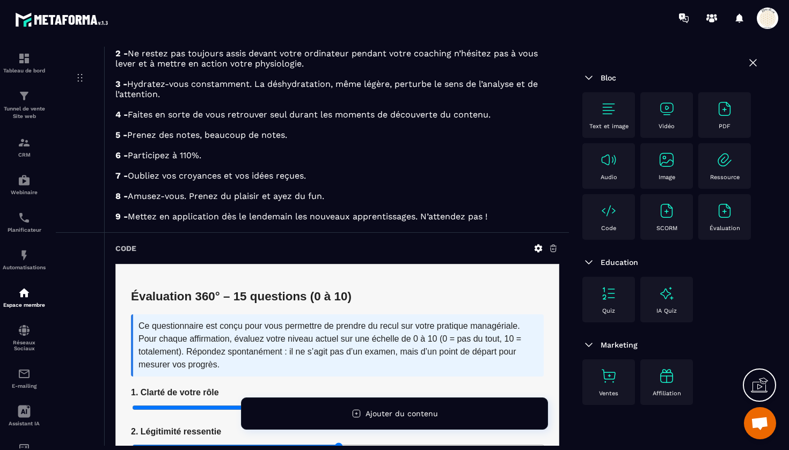
scroll to position [1698, 0]
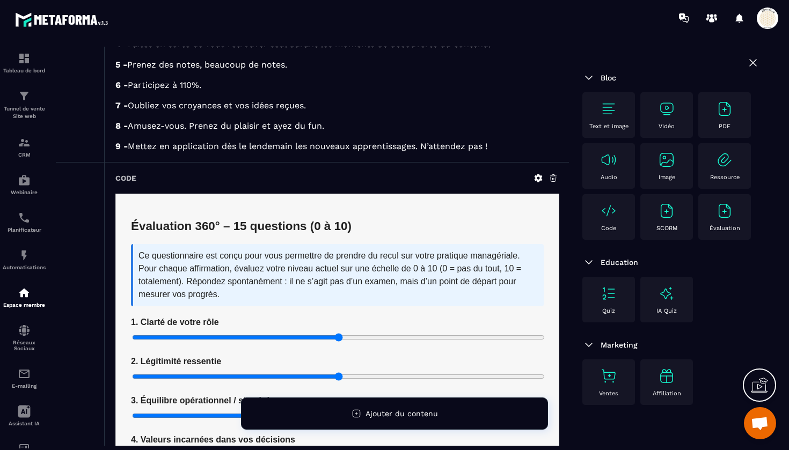
click at [538, 183] on icon at bounding box center [538, 178] width 10 height 10
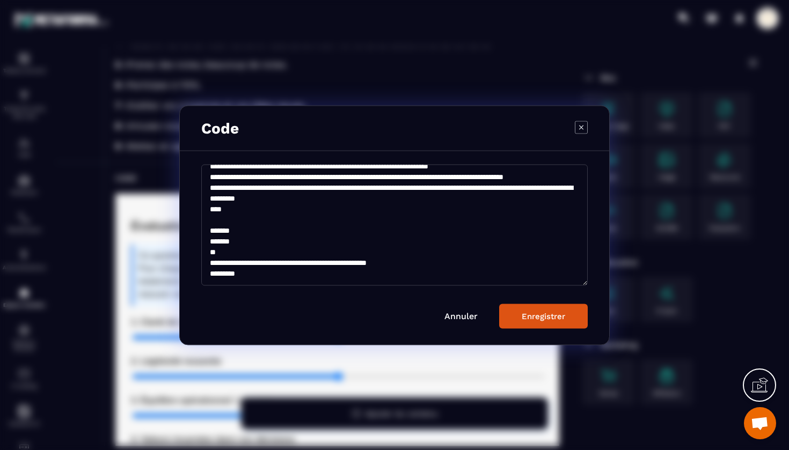
scroll to position [719, 0]
drag, startPoint x: 211, startPoint y: 177, endPoint x: 362, endPoint y: 334, distance: 218.3
click at [362, 334] on div "Annuler Enregistrer" at bounding box center [394, 248] width 429 height 194
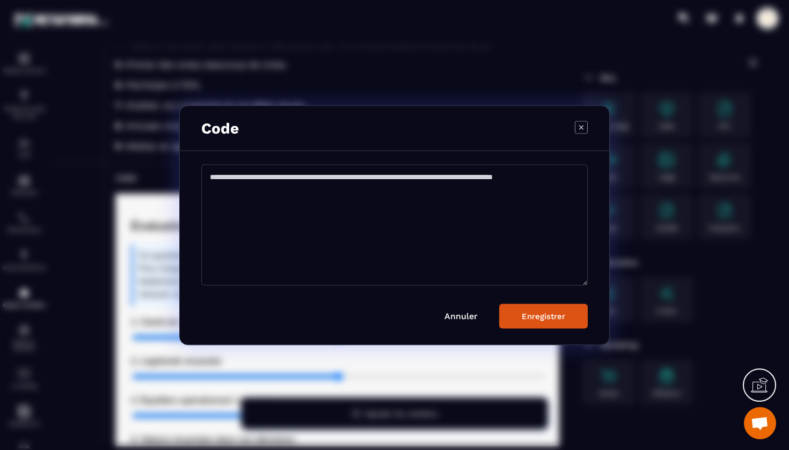
scroll to position [0, 0]
paste textarea "**********"
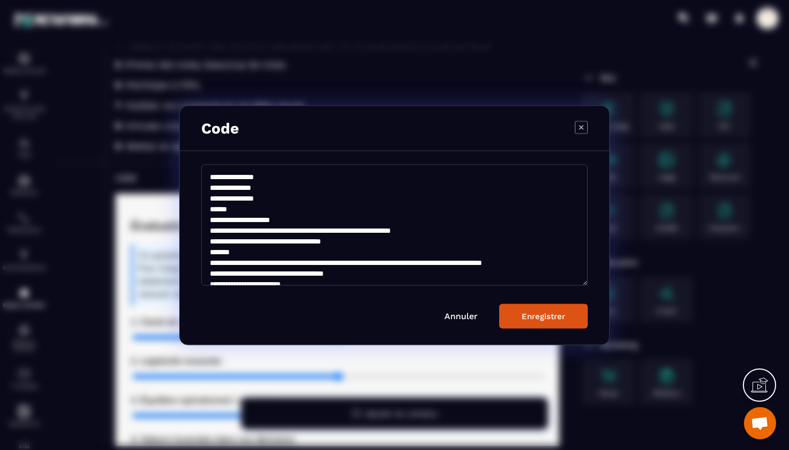
scroll to position [805, 0]
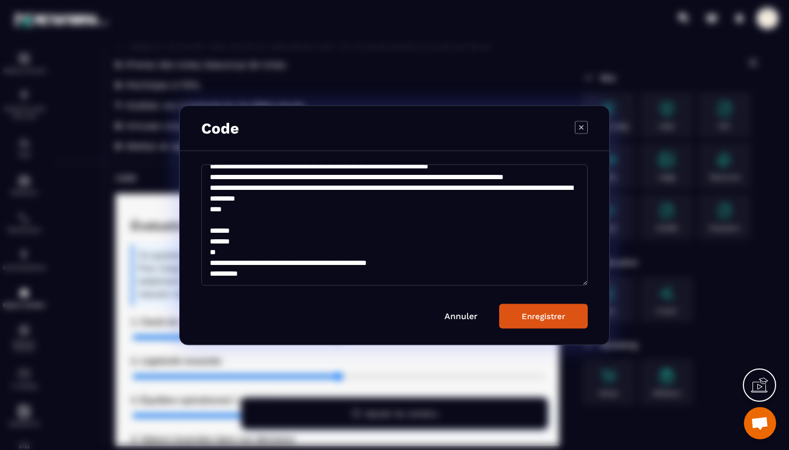
type textarea "**********"
click at [534, 317] on div "Enregistrer" at bounding box center [543, 316] width 43 height 10
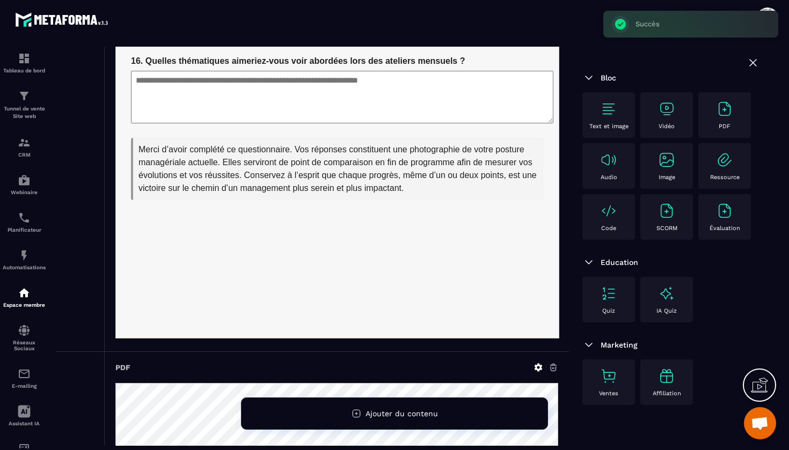
scroll to position [2538, 0]
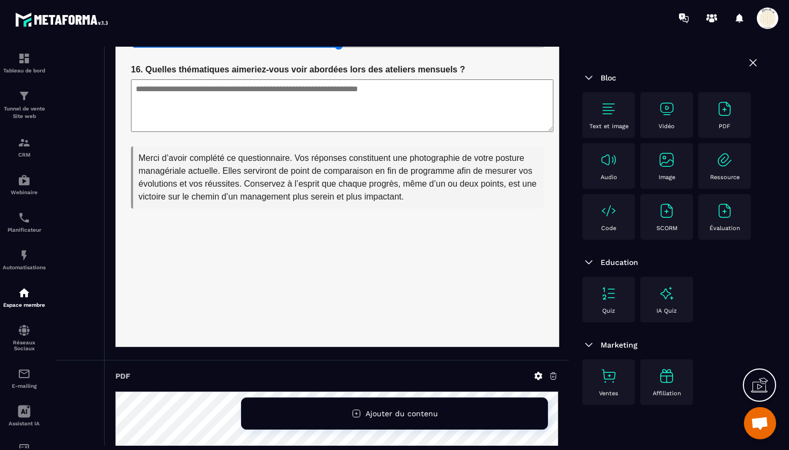
click at [243, 92] on textarea at bounding box center [341, 105] width 422 height 53
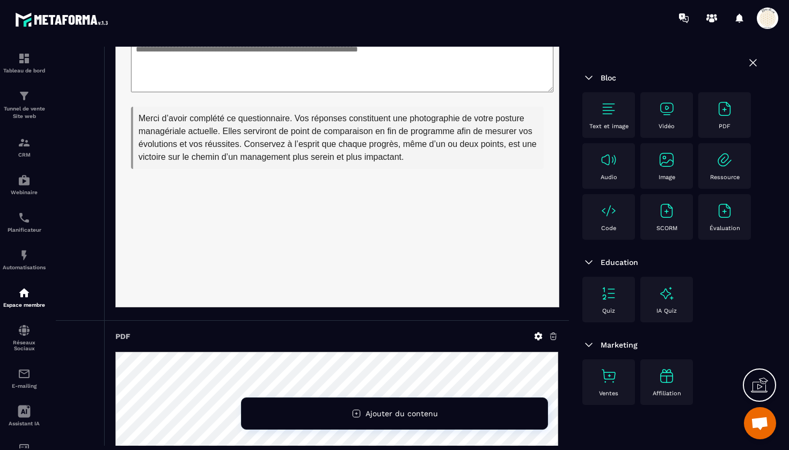
scroll to position [2553, 0]
